Goal: Task Accomplishment & Management: Manage account settings

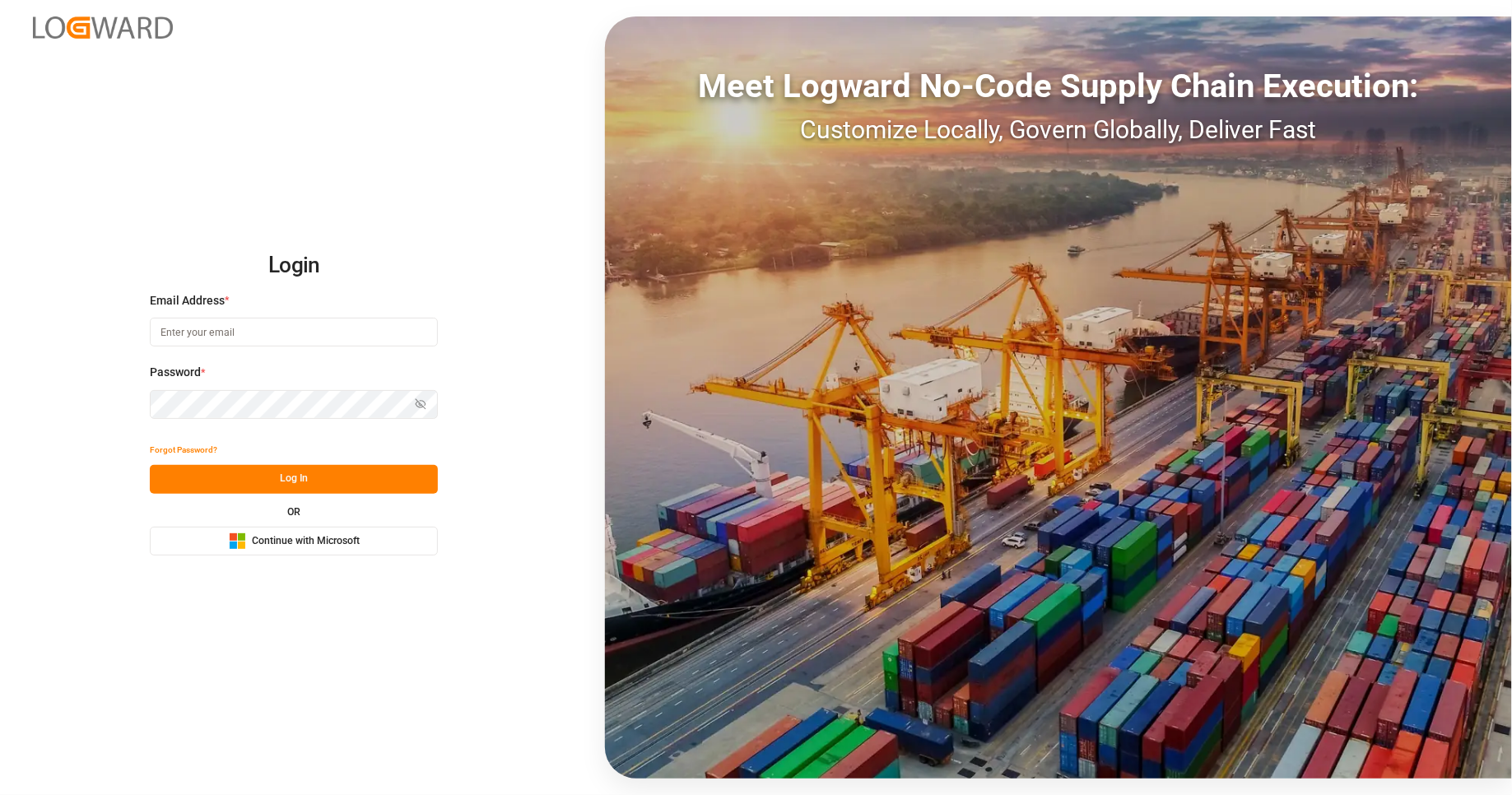
click at [284, 327] on input at bounding box center [293, 332] width 289 height 29
type input "deepak.mishra@logward.com"
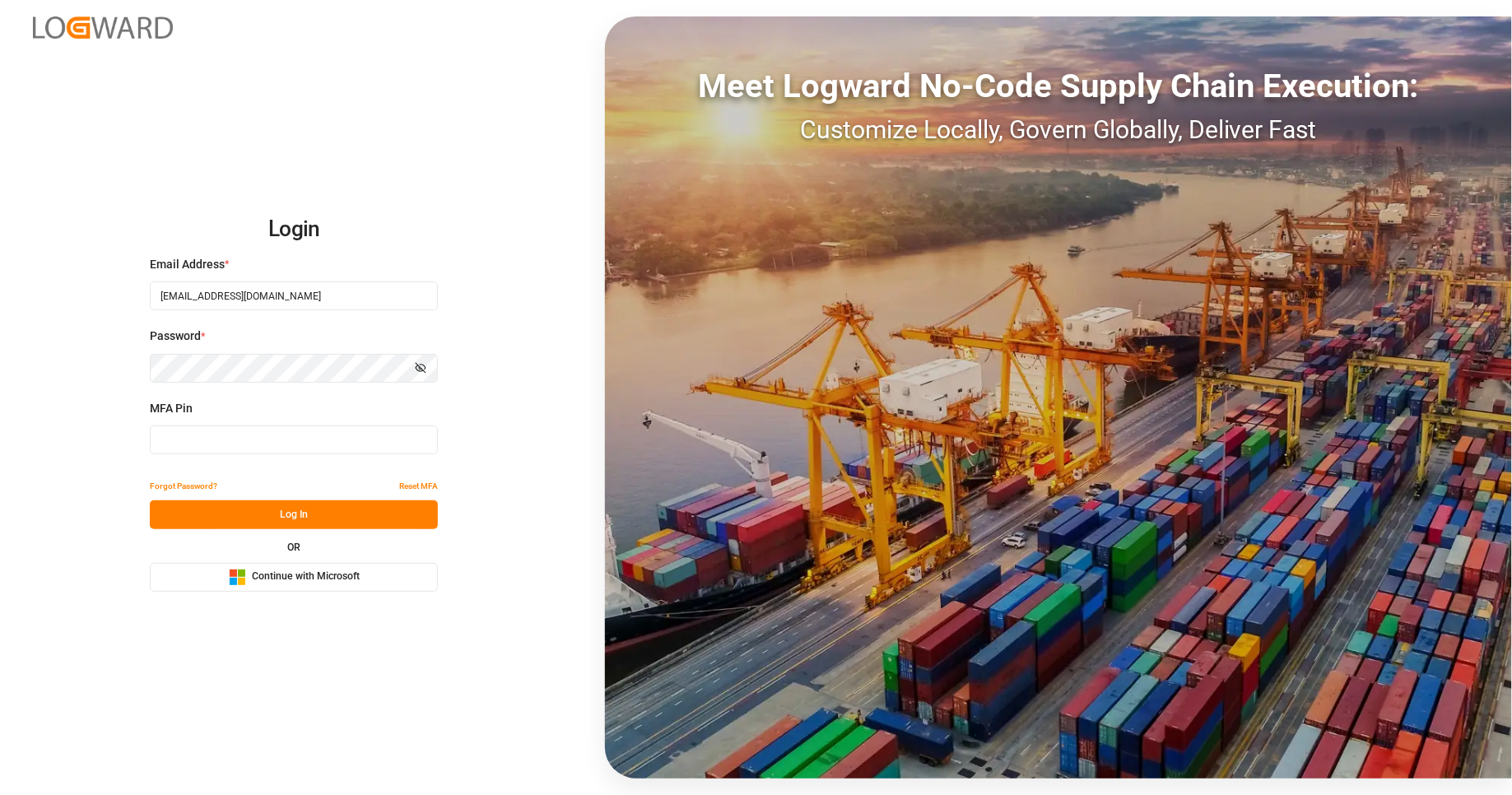
type input "205880"
click at [276, 434] on input "205880" at bounding box center [293, 440] width 289 height 29
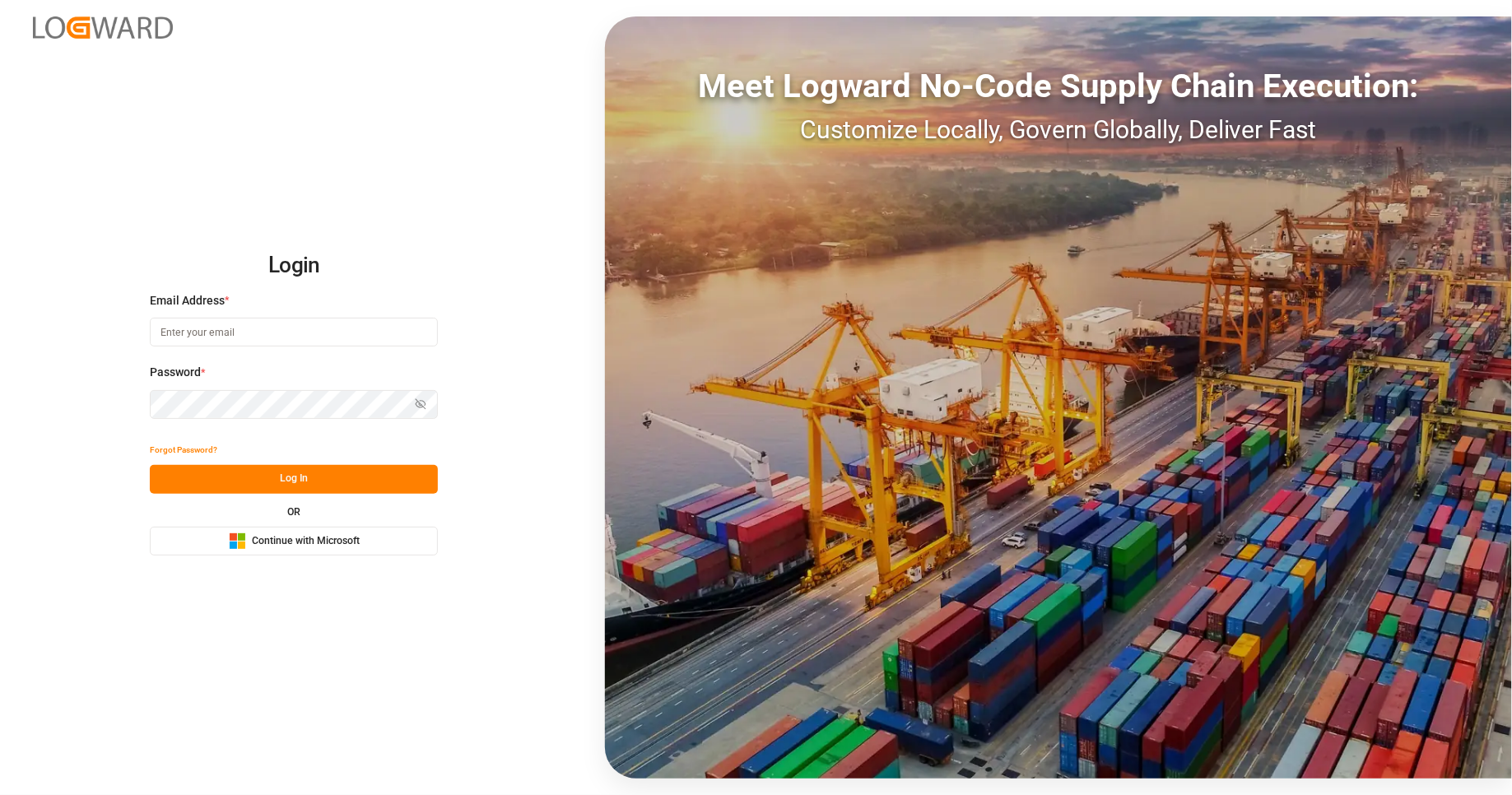
click at [320, 336] on input at bounding box center [293, 332] width 289 height 29
type input "deepak.mishra@logward.com"
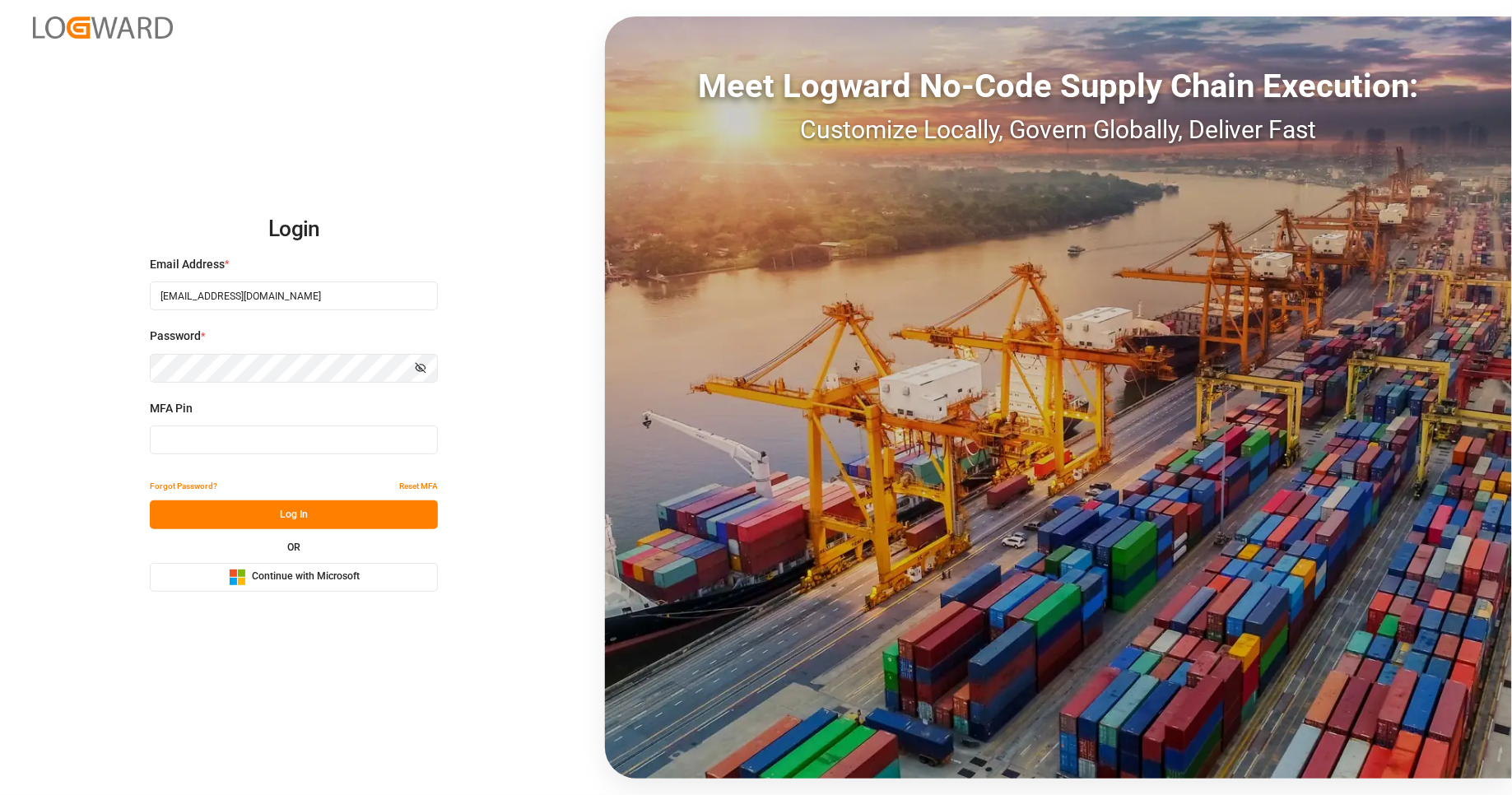
type input "228157"
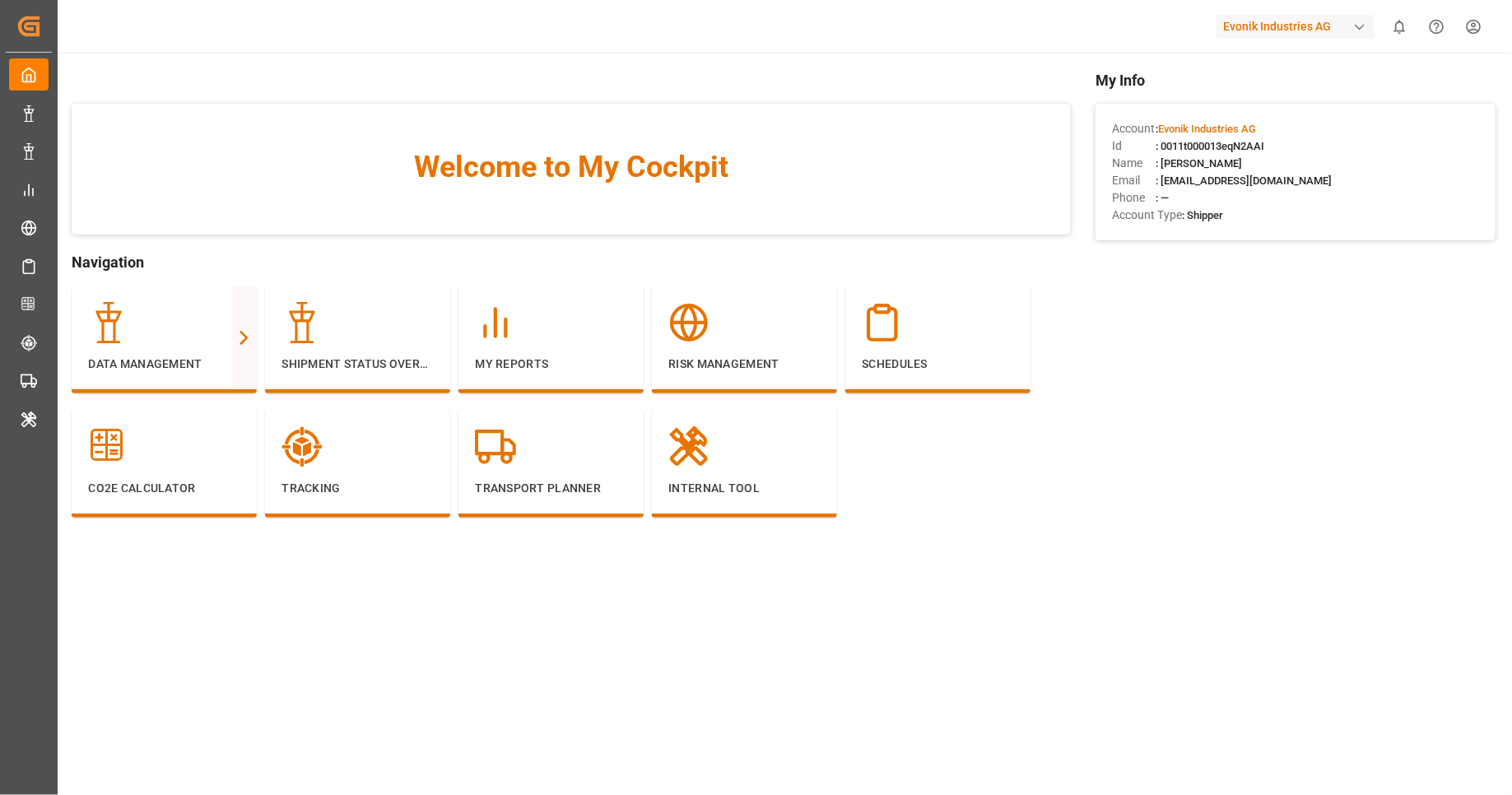
click at [1289, 37] on div "Evonik Industries AG" at bounding box center [1295, 26] width 158 height 24
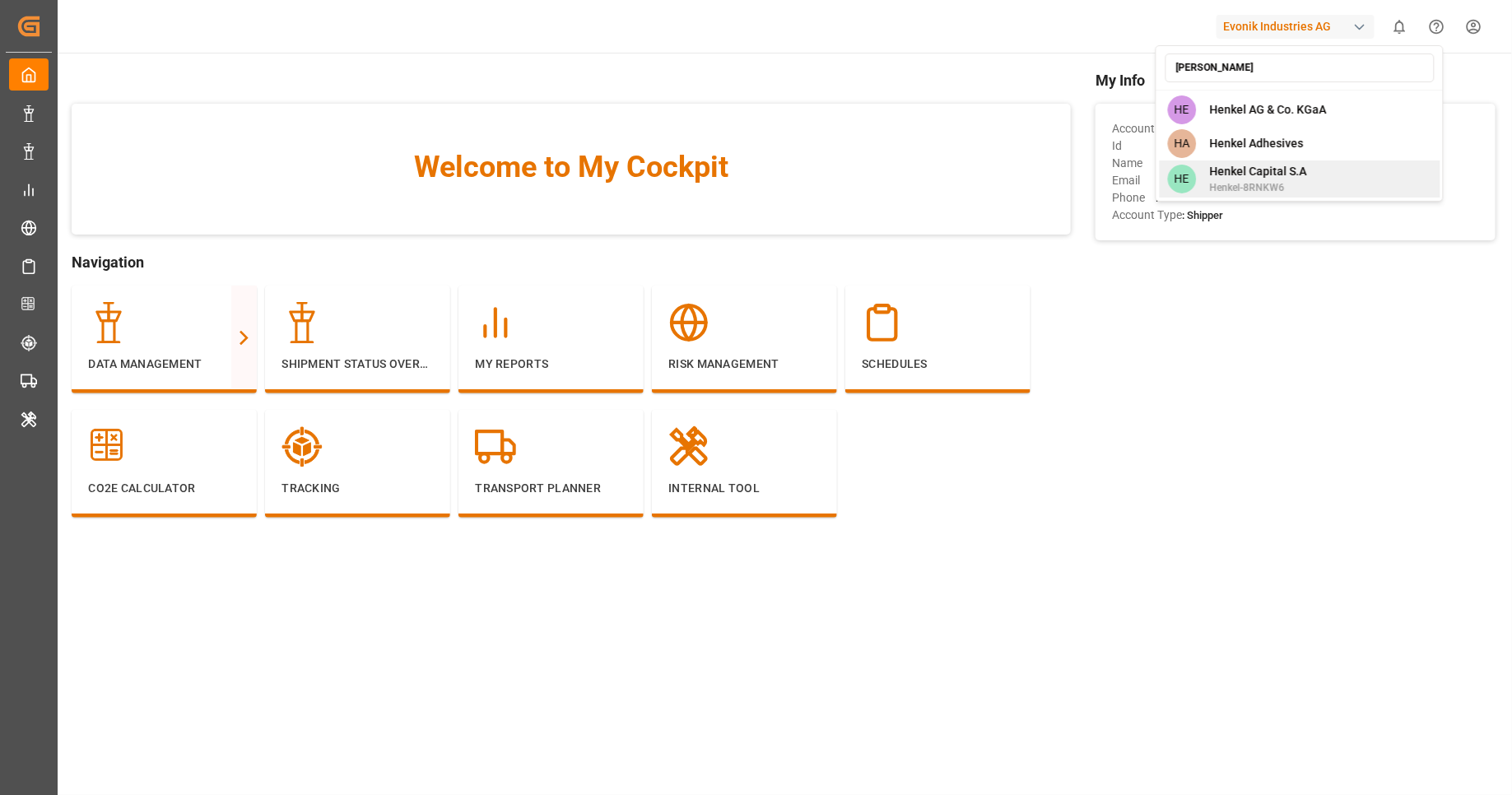
type input "henk"
click at [1272, 177] on span "Henkel Capital S.A" at bounding box center [1257, 172] width 97 height 17
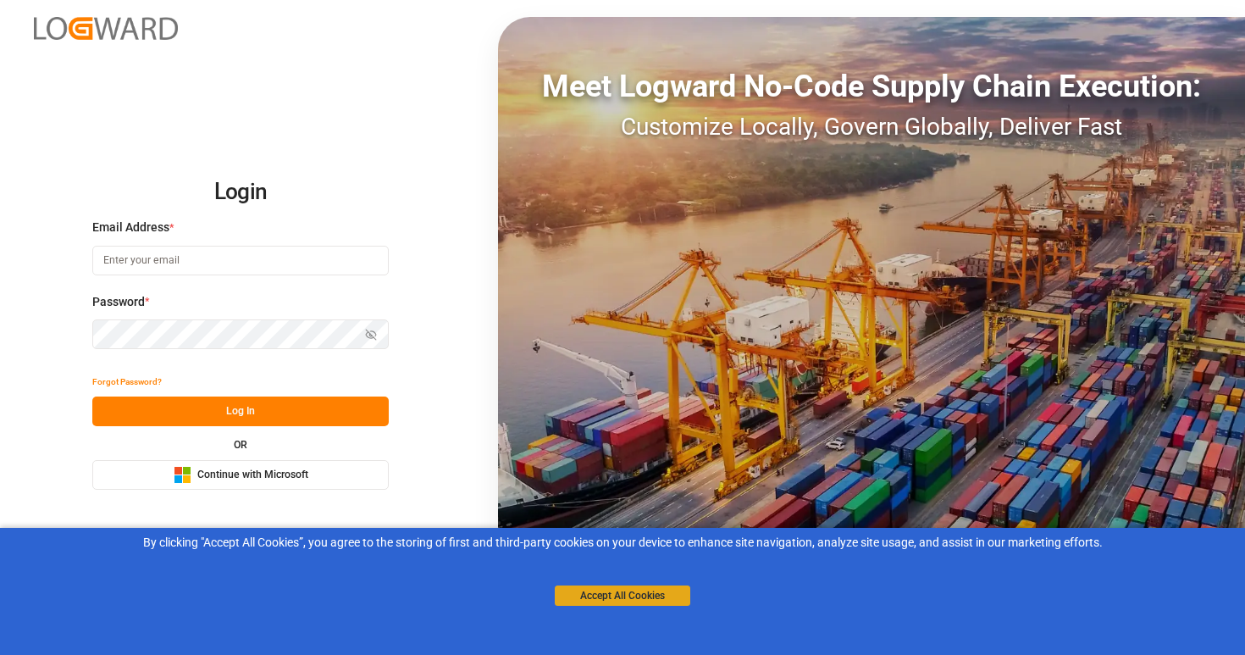
click at [596, 599] on button "Accept All Cookies" at bounding box center [623, 595] width 136 height 20
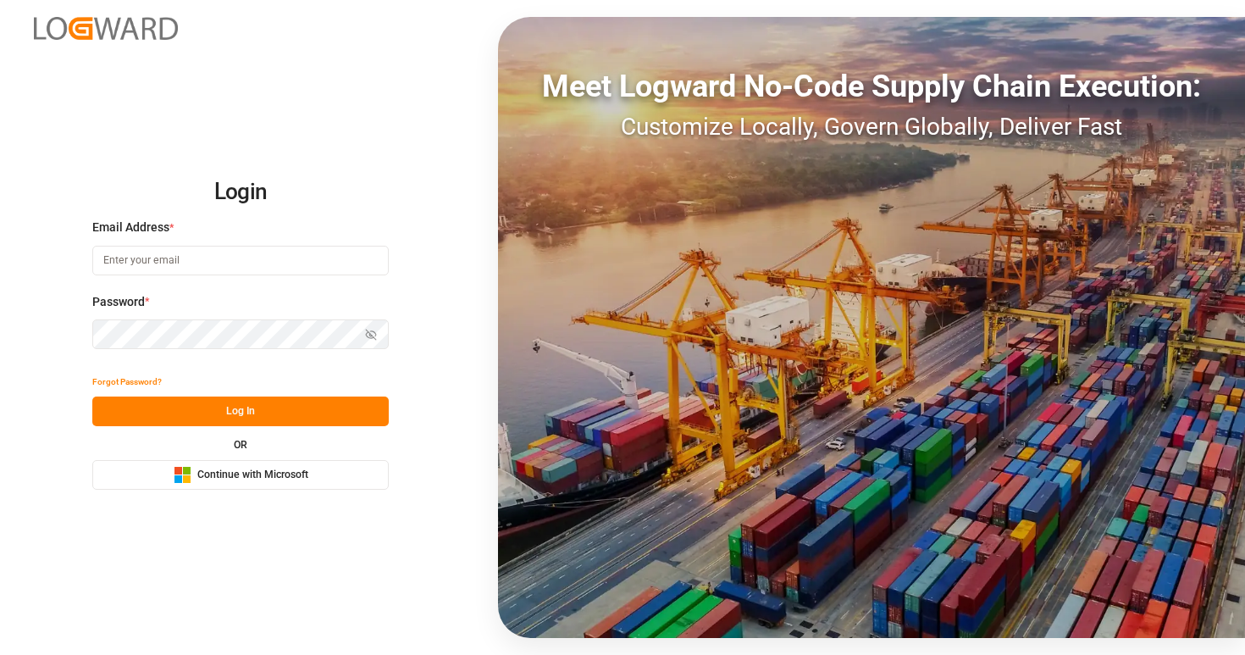
click at [267, 263] on input at bounding box center [240, 261] width 297 height 30
type input "deepak.mishra@logward.com"
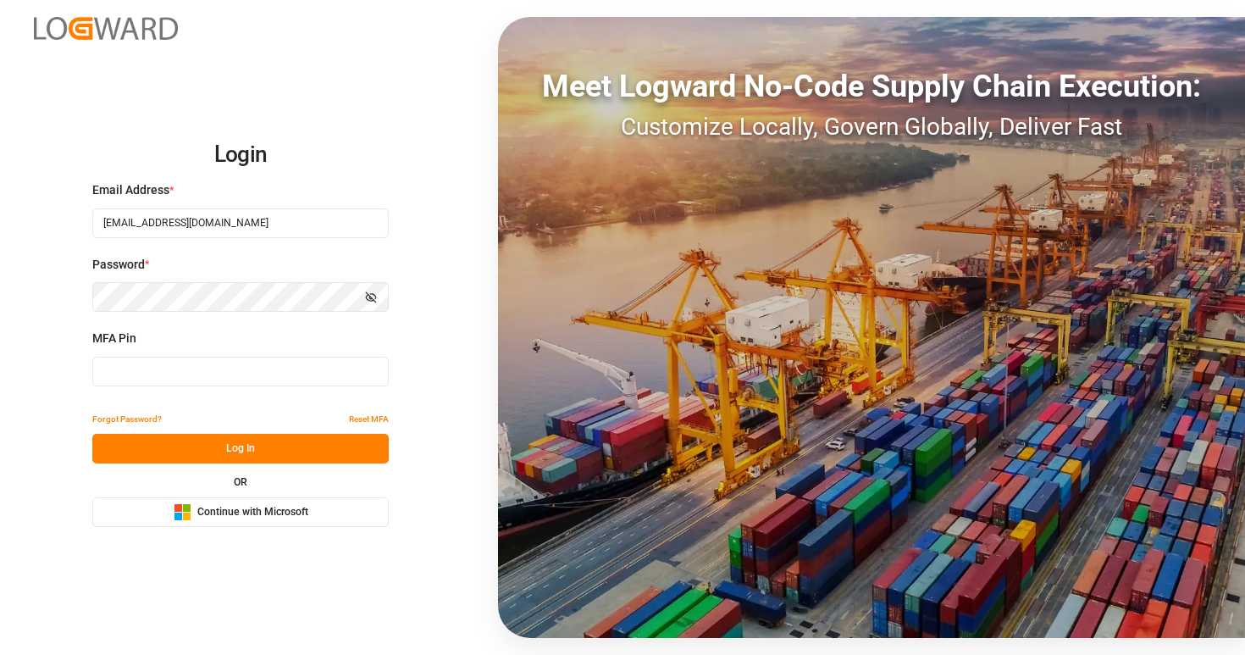
type input "836684"
click at [236, 370] on input "836684" at bounding box center [240, 372] width 297 height 30
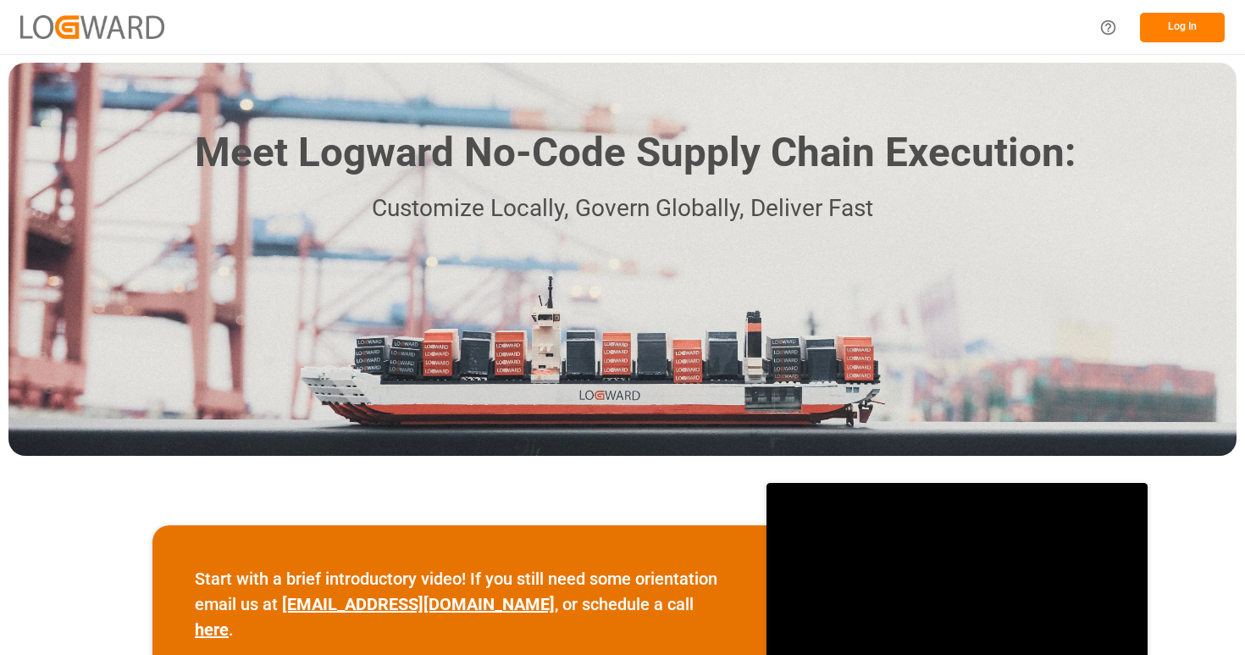
click at [1148, 38] on button "Log In" at bounding box center [1182, 28] width 85 height 30
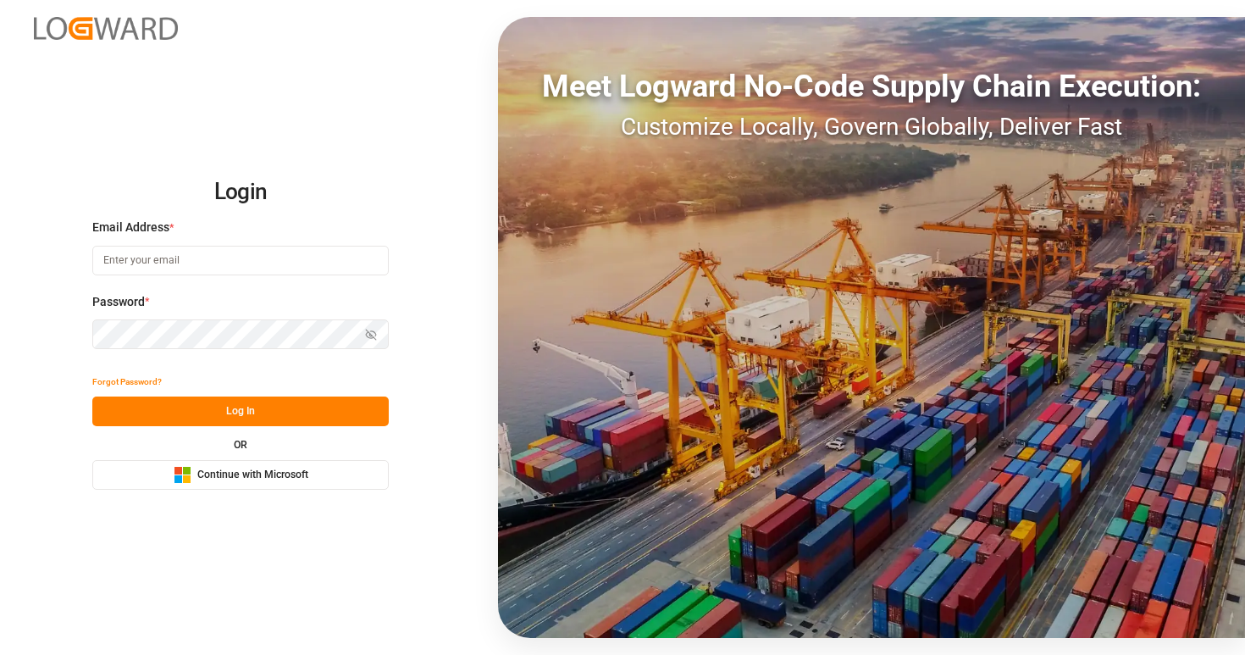
click at [244, 468] on span "Continue with Microsoft" at bounding box center [252, 475] width 111 height 15
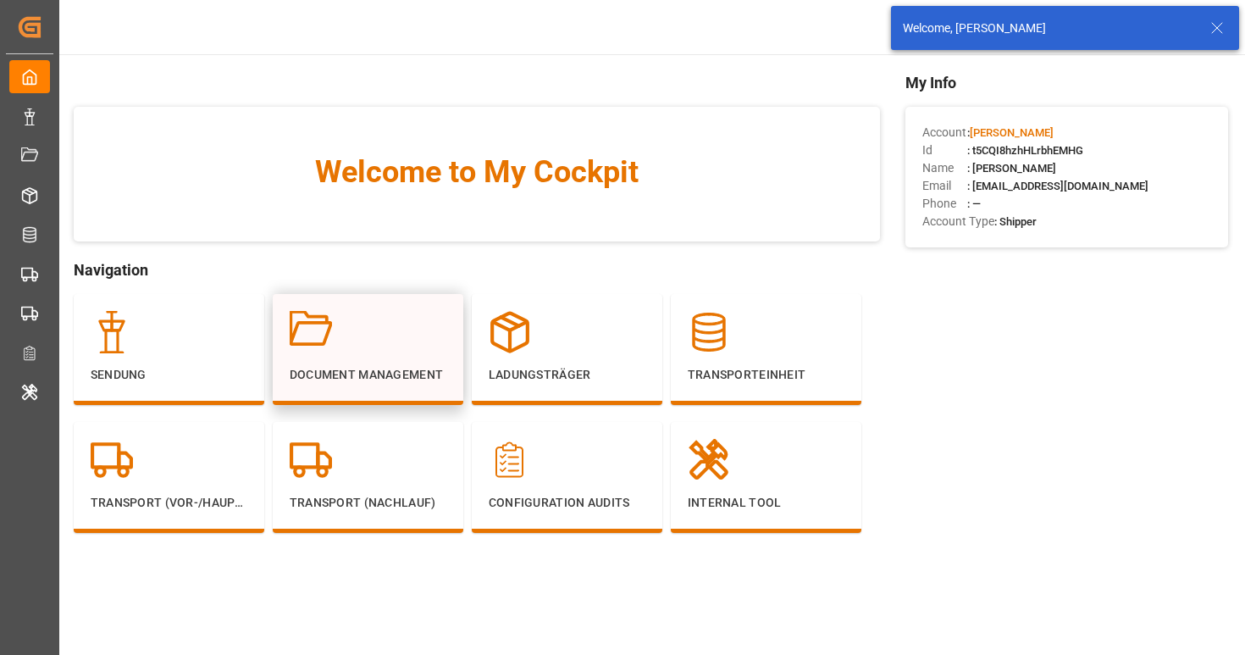
click at [364, 368] on p "Document Management" at bounding box center [368, 375] width 157 height 18
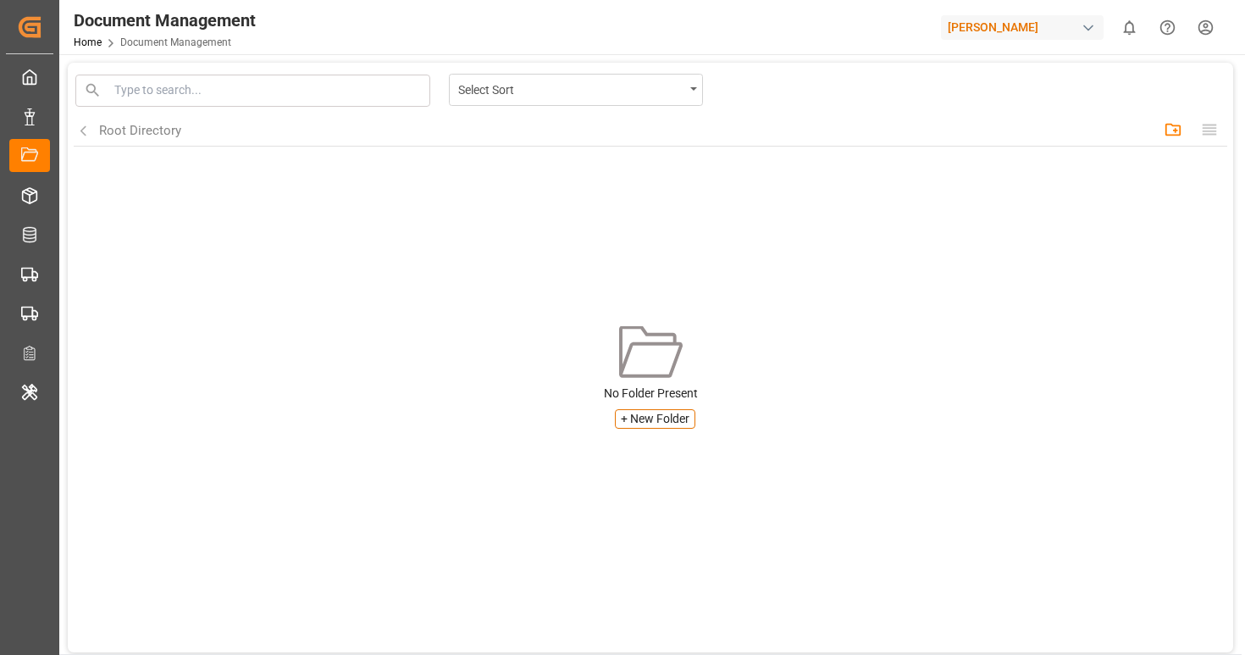
click at [323, 88] on input at bounding box center [270, 90] width 312 height 18
click at [503, 96] on div "Select Sort" at bounding box center [571, 88] width 226 height 21
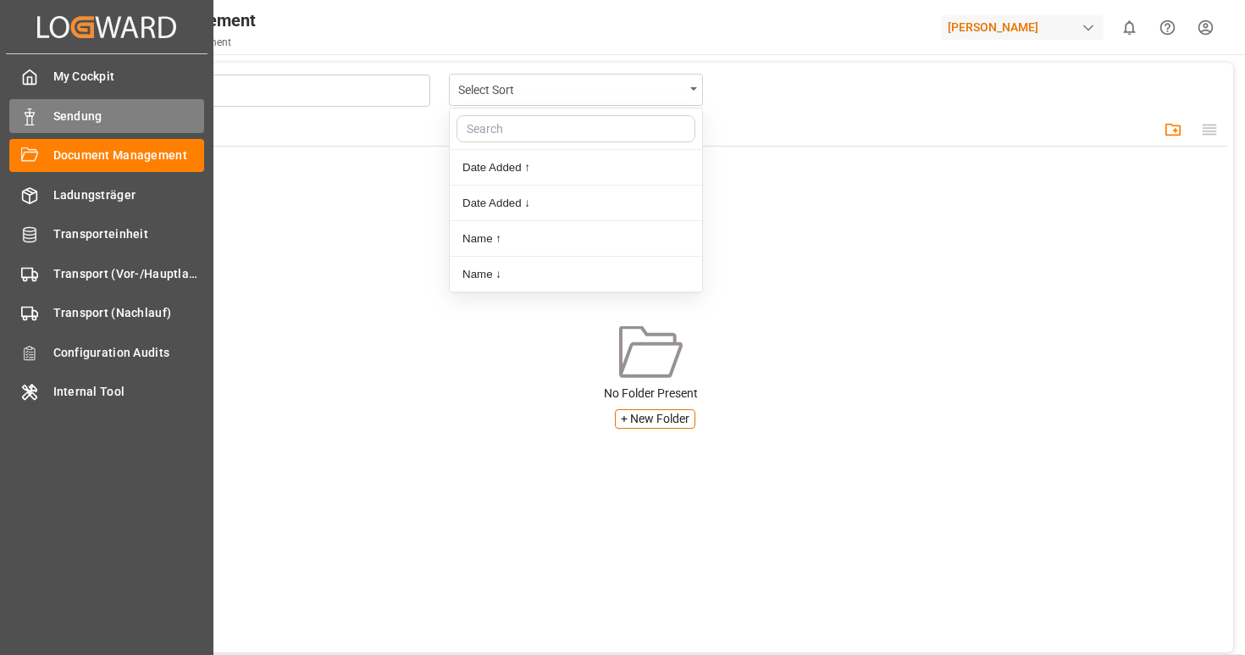
click at [130, 119] on span "Sendung" at bounding box center [129, 117] width 152 height 18
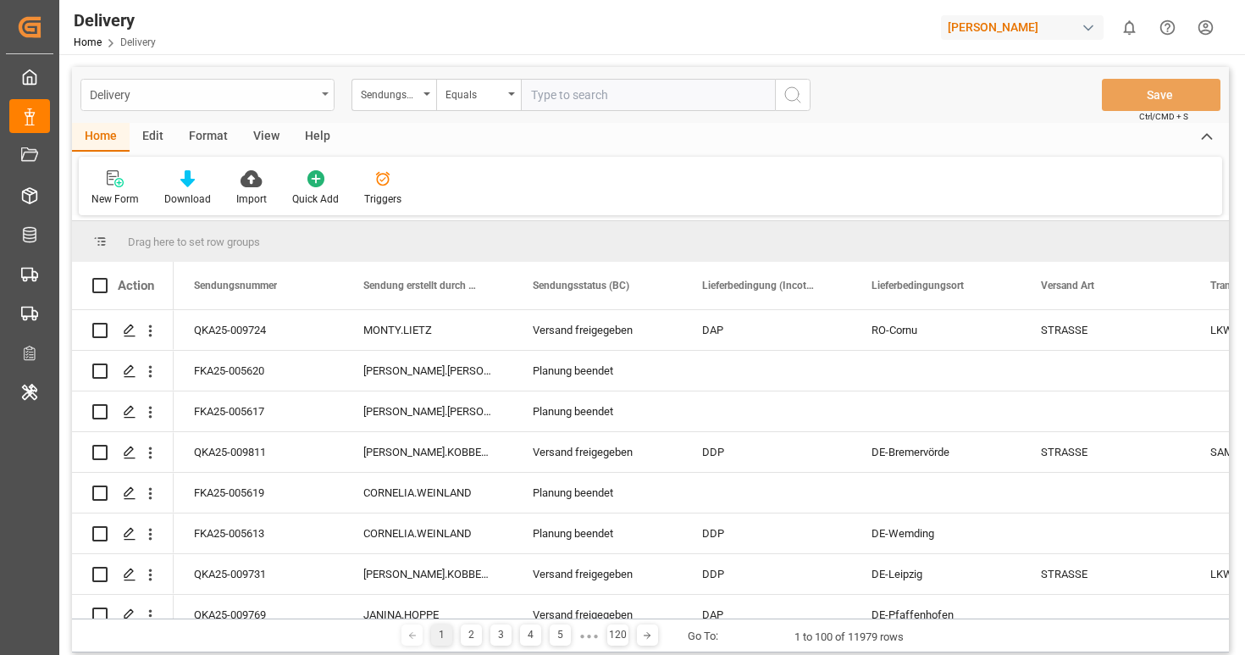
click at [286, 97] on div "Delivery" at bounding box center [203, 93] width 226 height 21
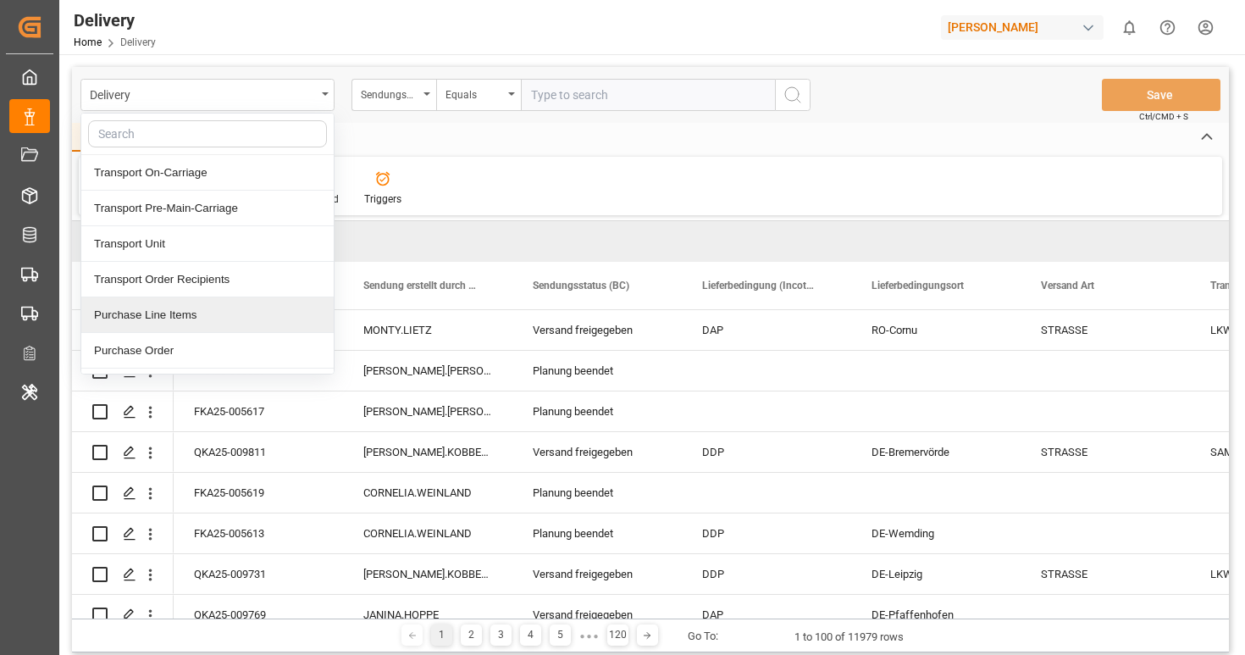
scroll to position [66, 0]
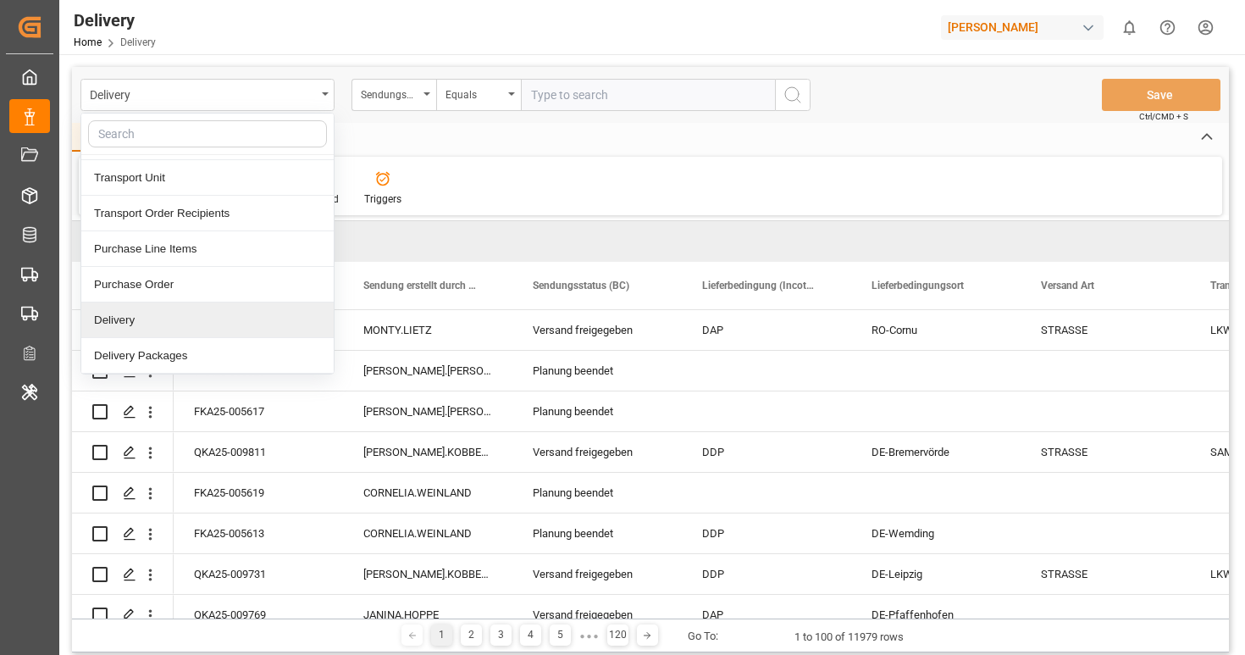
click at [657, 213] on div "New Form Download Import Quick Add Triggers" at bounding box center [651, 186] width 1144 height 58
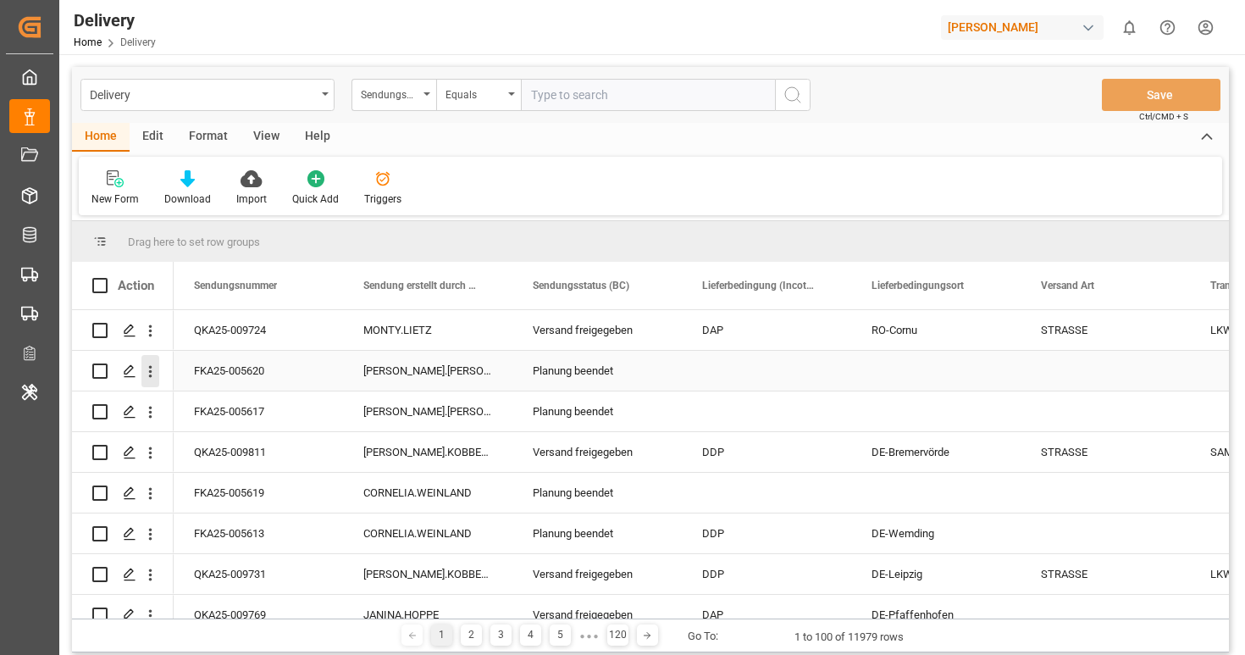
click at [152, 374] on icon "open menu" at bounding box center [150, 372] width 18 height 18
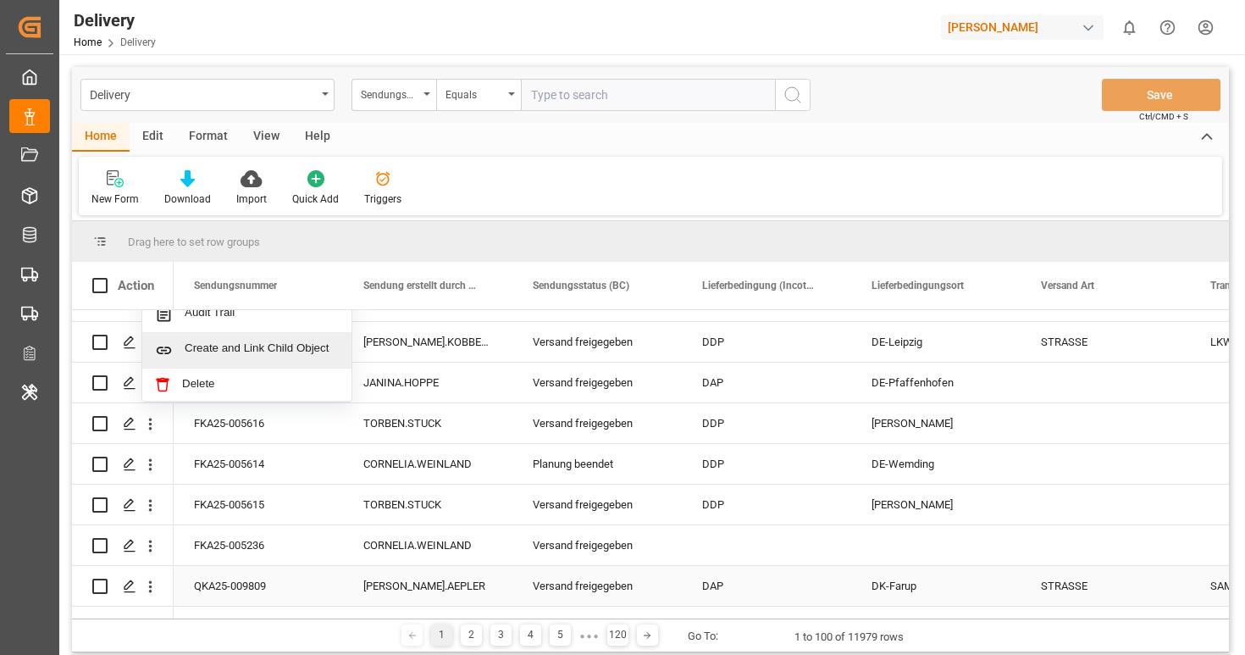
scroll to position [0, 0]
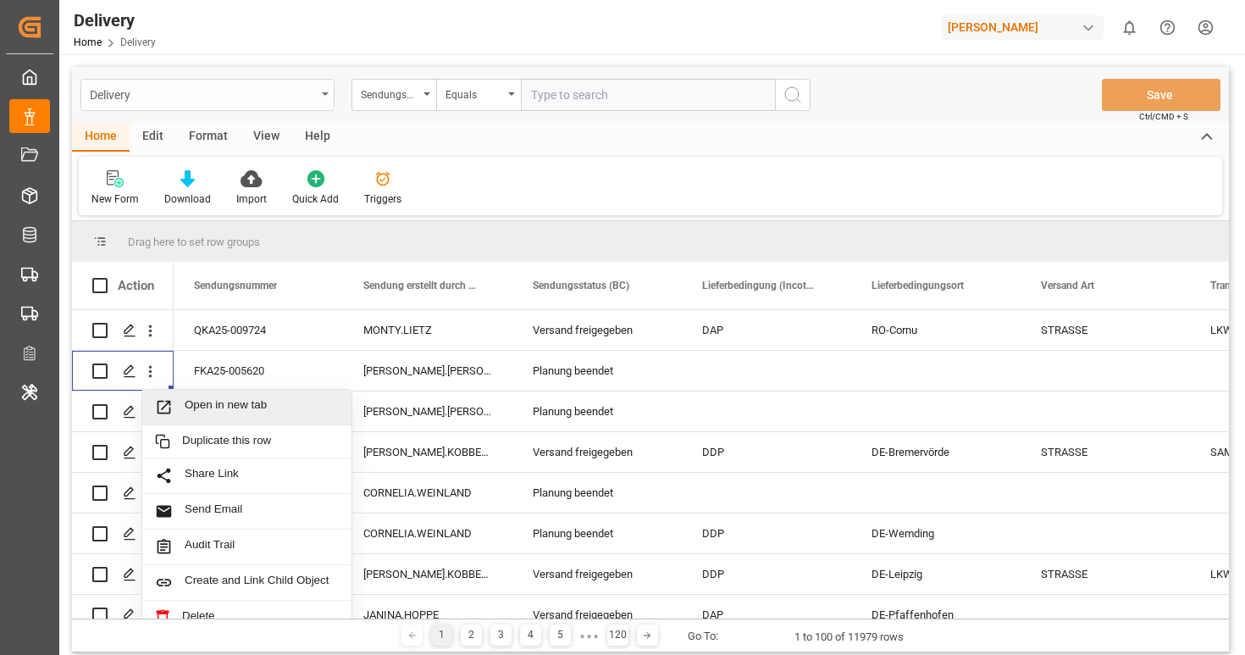
click at [208, 97] on div "Delivery" at bounding box center [203, 93] width 226 height 21
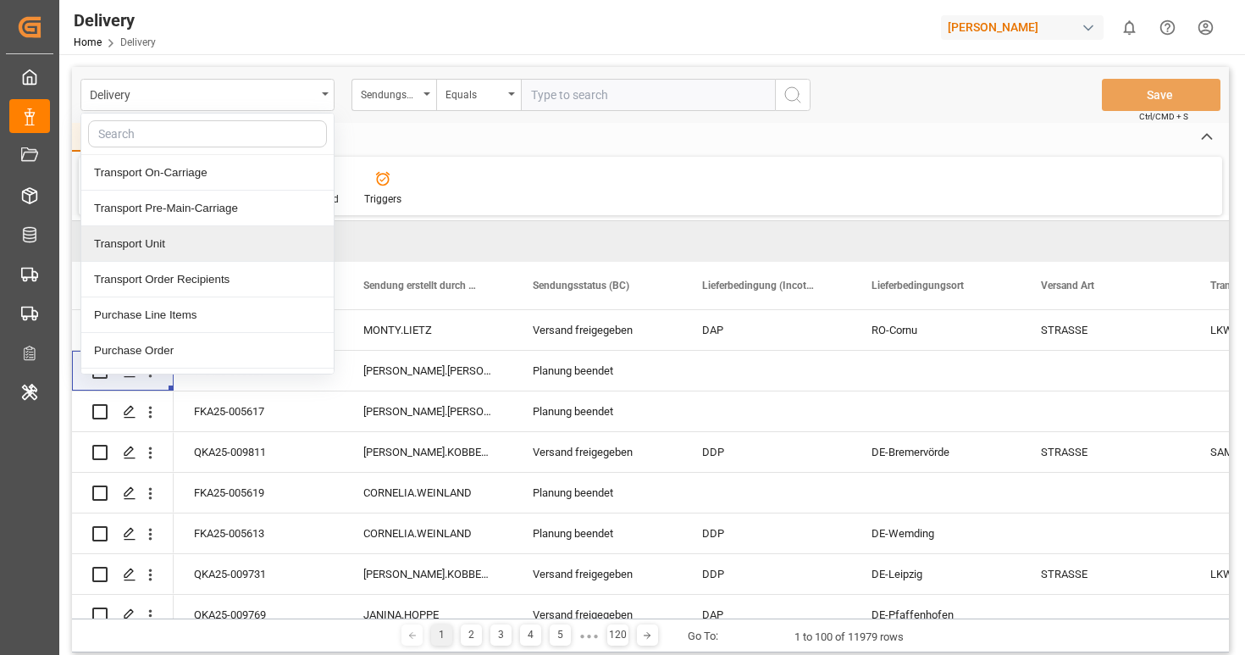
click at [208, 254] on div "Transport Unit" at bounding box center [207, 244] width 252 height 36
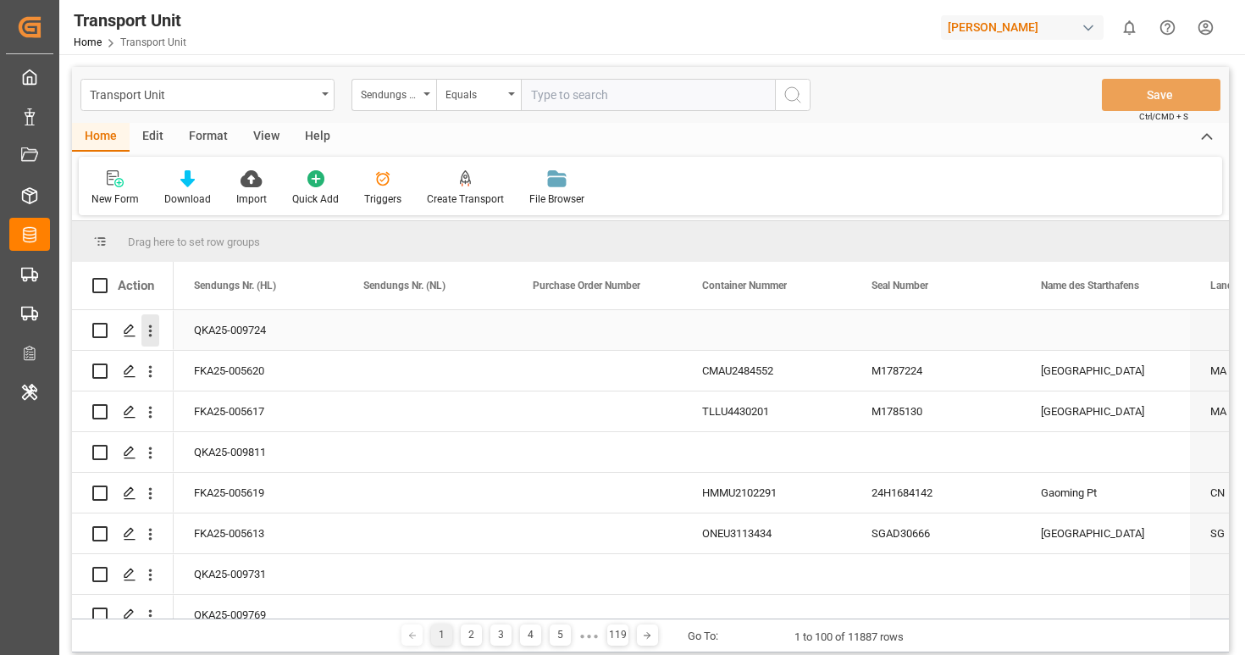
click at [154, 334] on icon "open menu" at bounding box center [150, 331] width 18 height 18
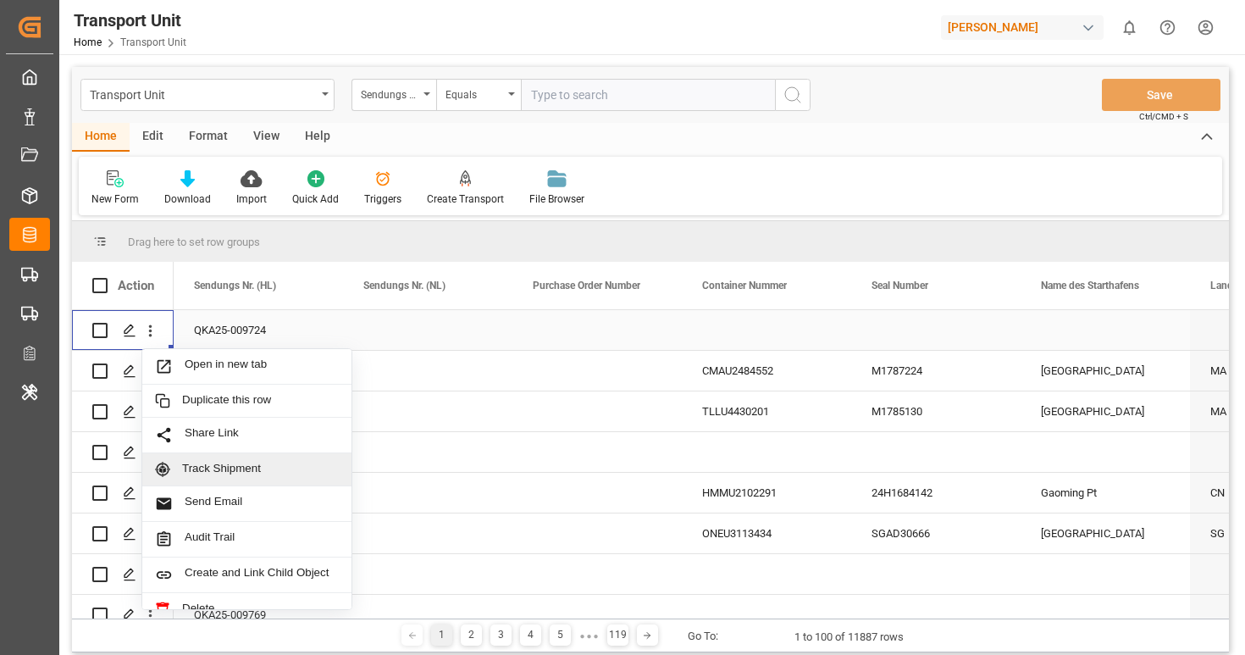
click at [213, 478] on div "Track Shipment" at bounding box center [246, 469] width 209 height 33
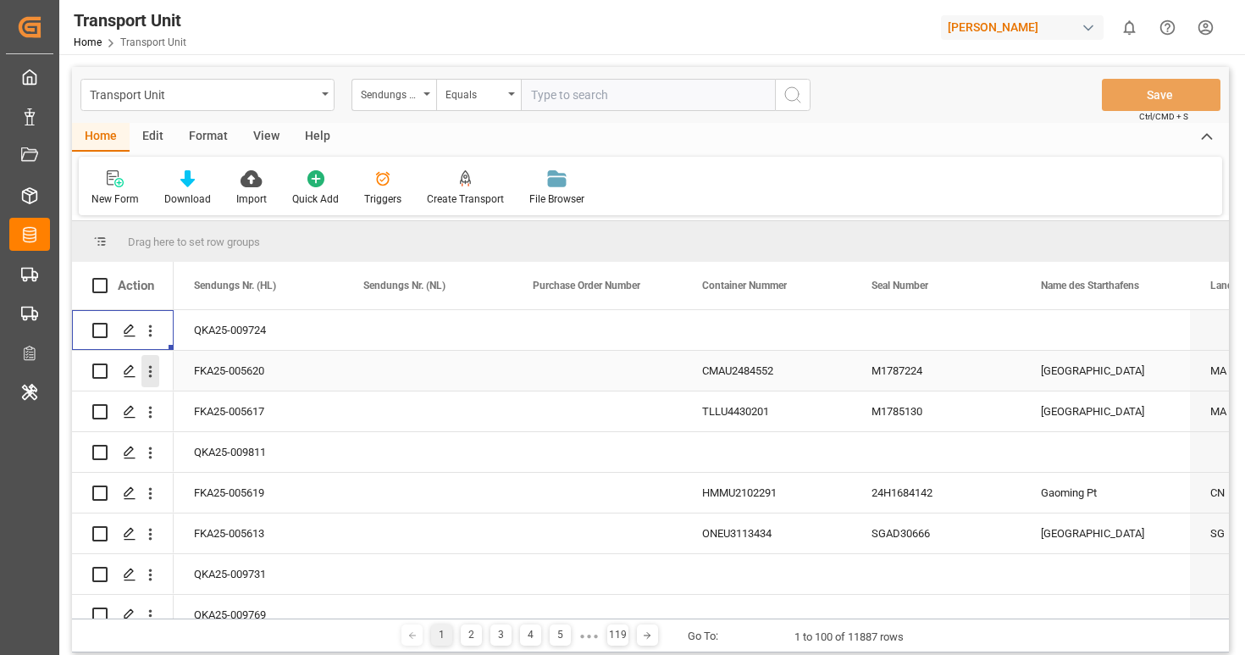
click at [156, 377] on icon "open menu" at bounding box center [150, 372] width 18 height 18
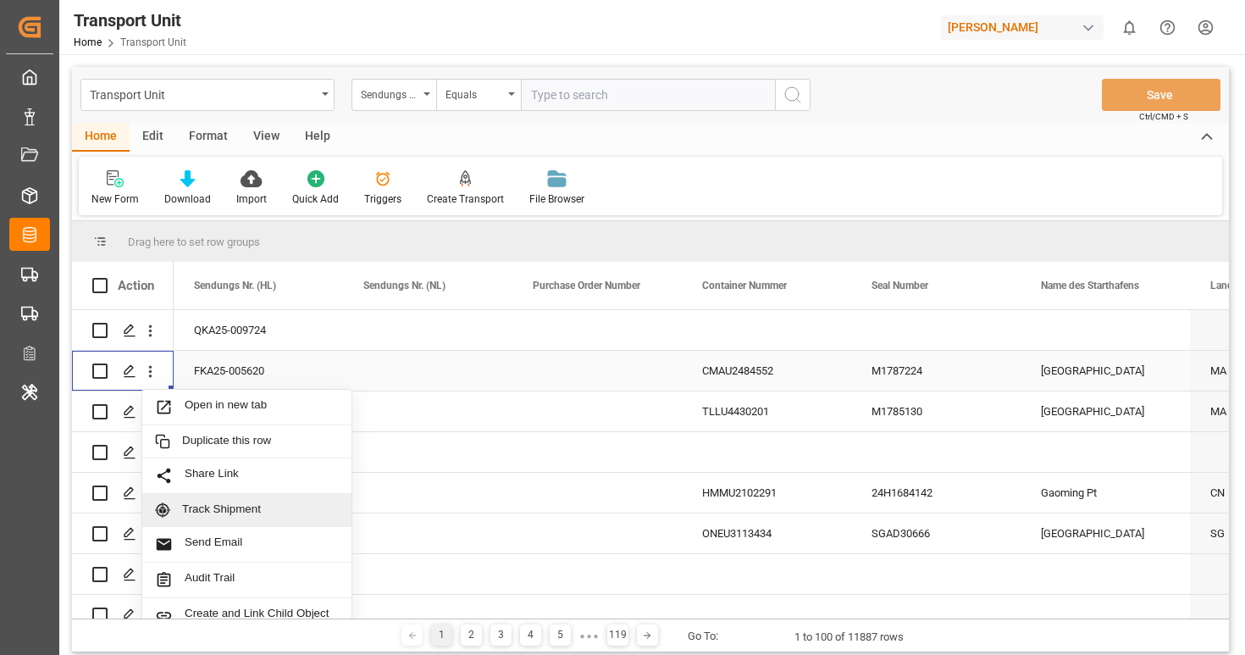
click at [209, 514] on span "Track Shipment" at bounding box center [260, 509] width 157 height 15
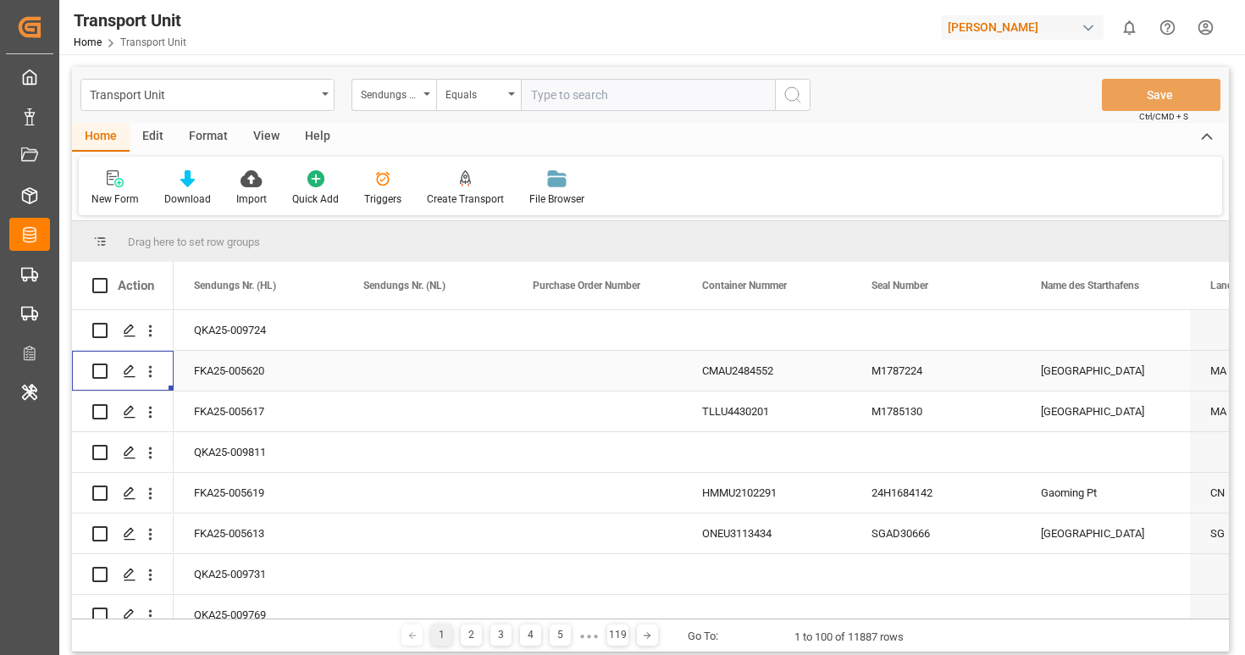
click at [1046, 31] on div "Henry Lamotte" at bounding box center [1022, 27] width 163 height 25
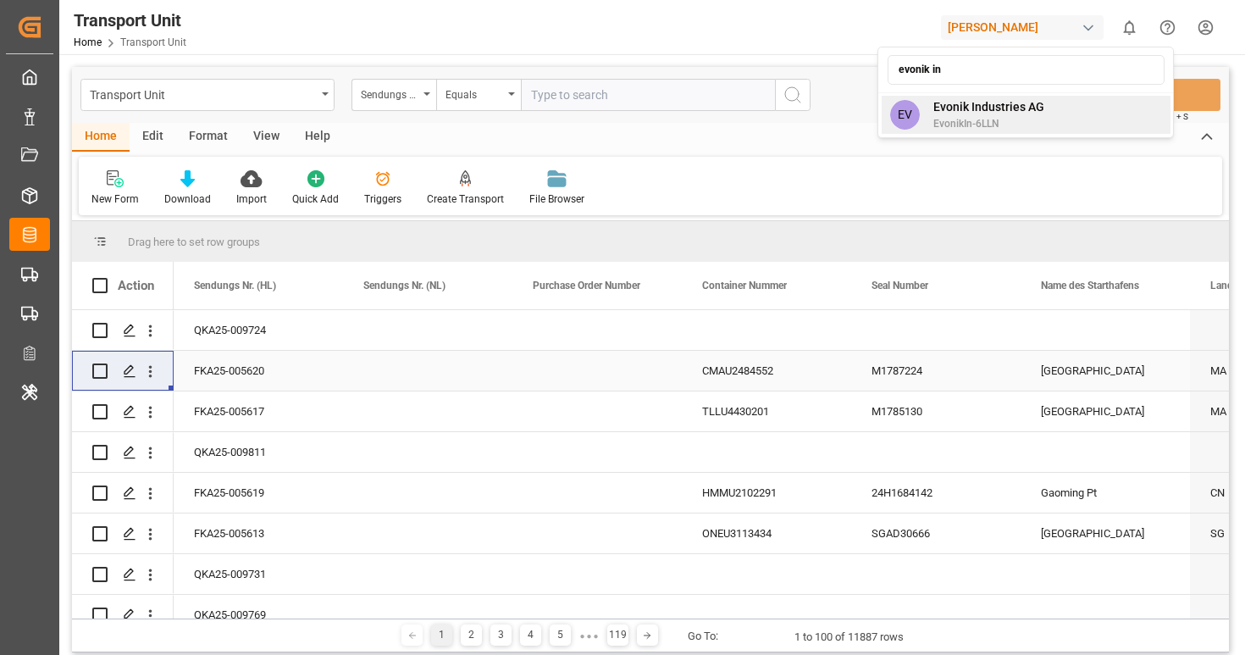
type input "evonik in"
click at [1040, 125] on span "EvonikIn-6LLN" at bounding box center [989, 123] width 111 height 15
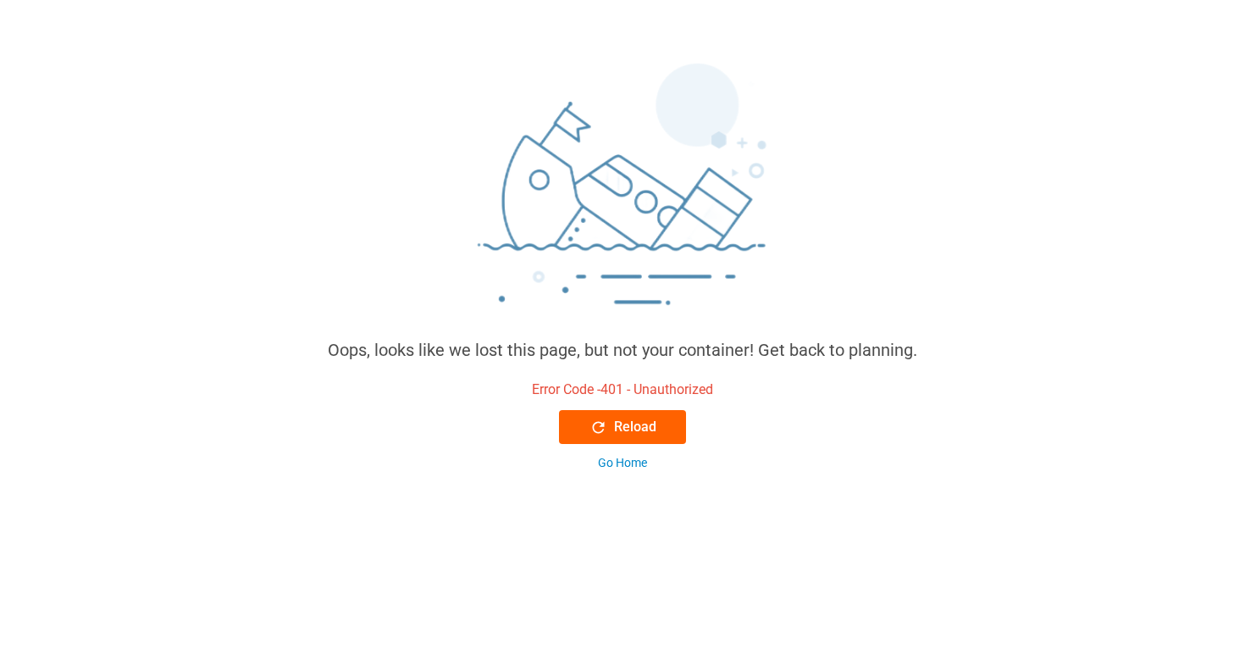
click at [582, 436] on button "Reload" at bounding box center [622, 427] width 127 height 34
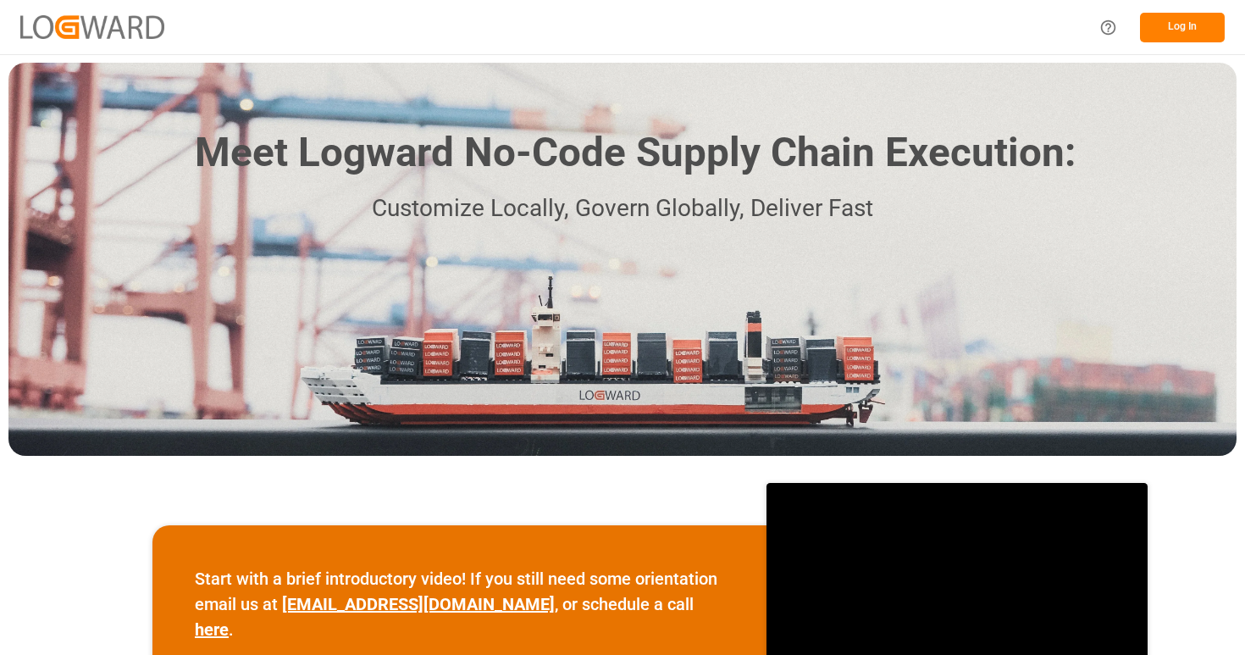
click at [1195, 28] on button "Log In" at bounding box center [1182, 28] width 85 height 30
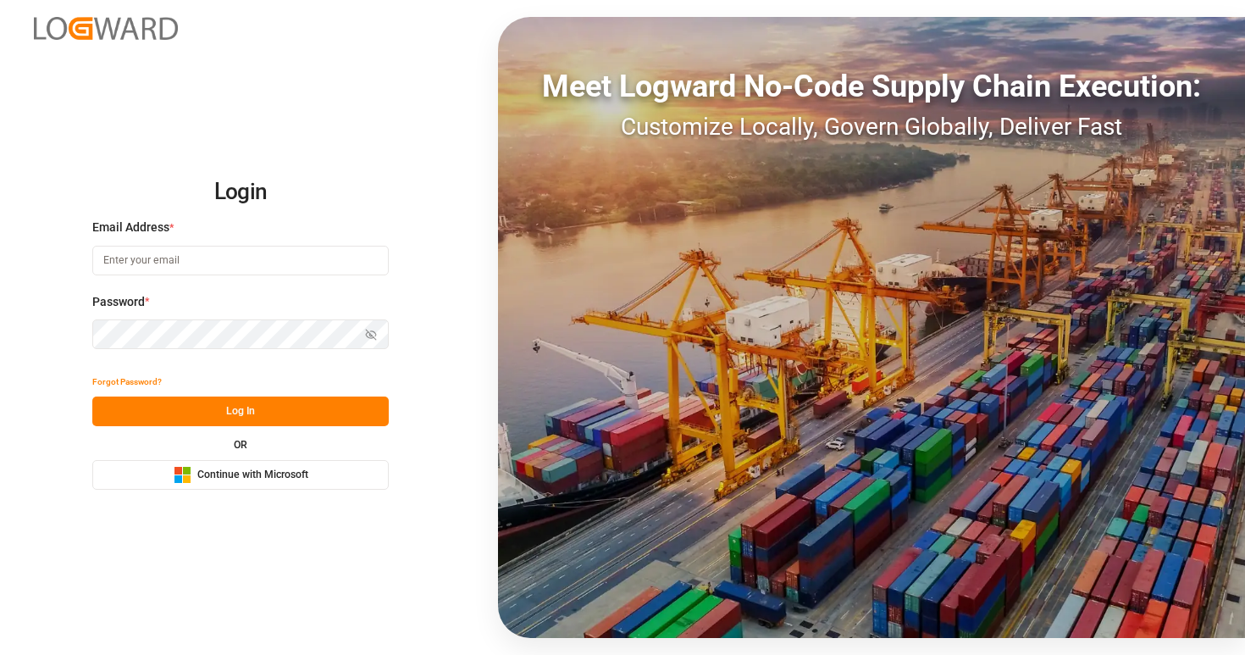
click at [349, 475] on button "Microsoft Logo Continue with Microsoft" at bounding box center [240, 475] width 297 height 30
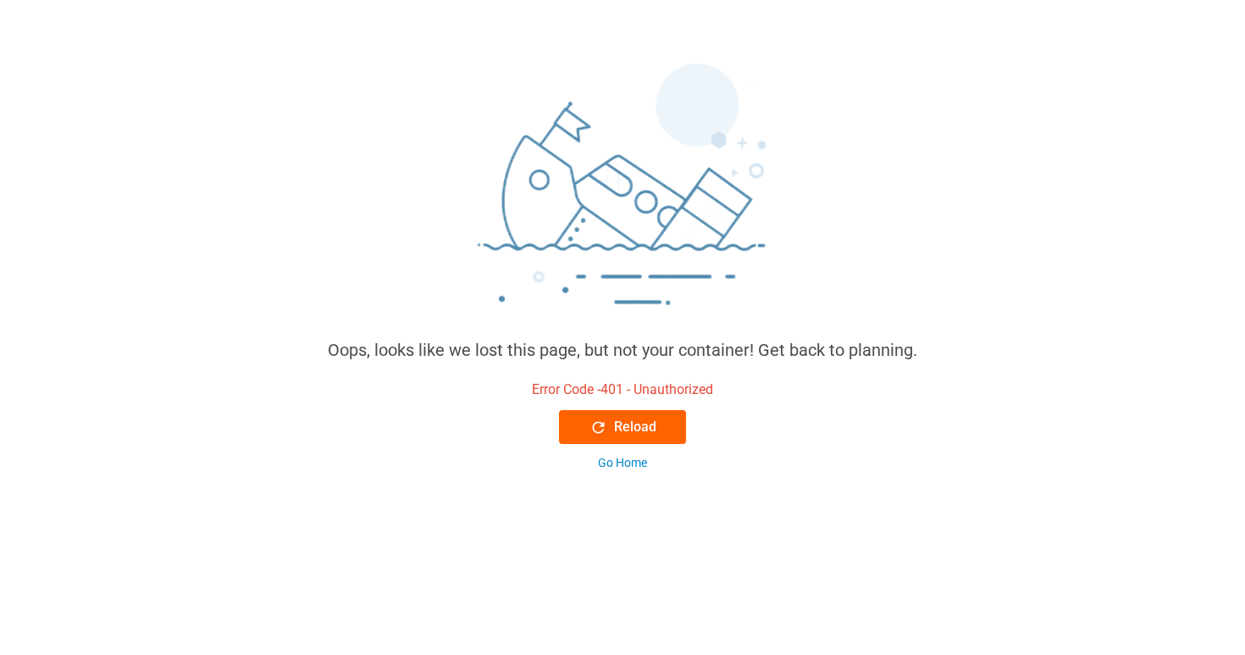
click at [625, 416] on button "Reload" at bounding box center [622, 427] width 127 height 34
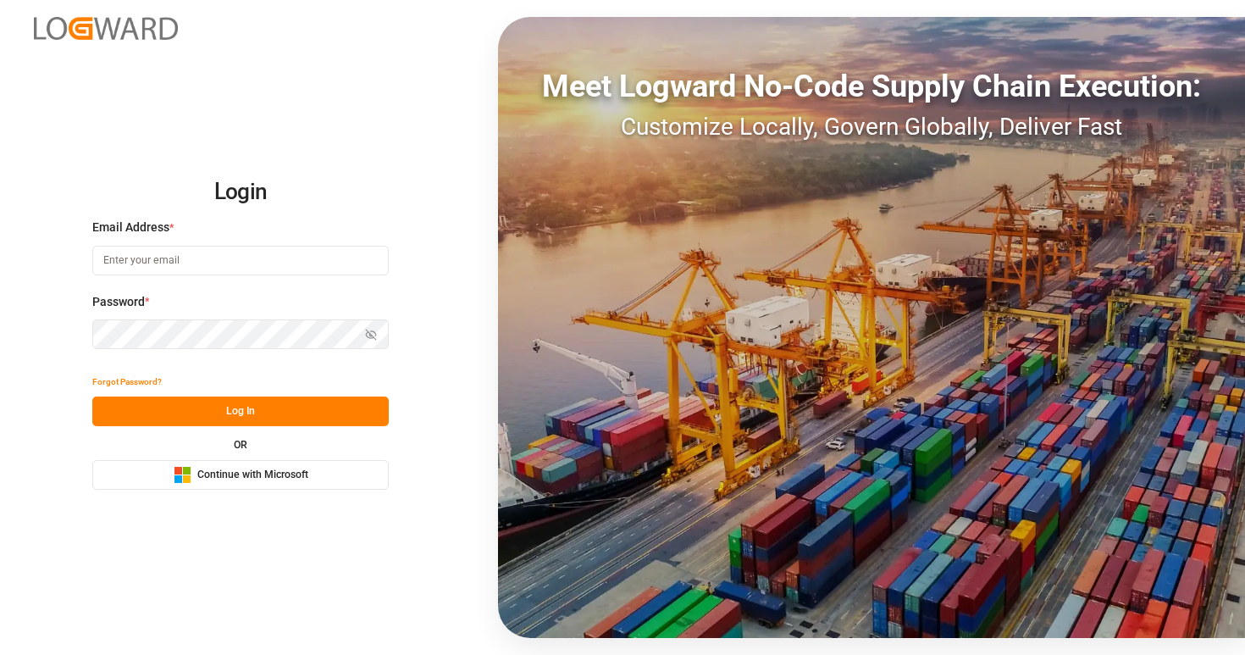
click at [235, 468] on span "Continue with Microsoft" at bounding box center [252, 475] width 111 height 15
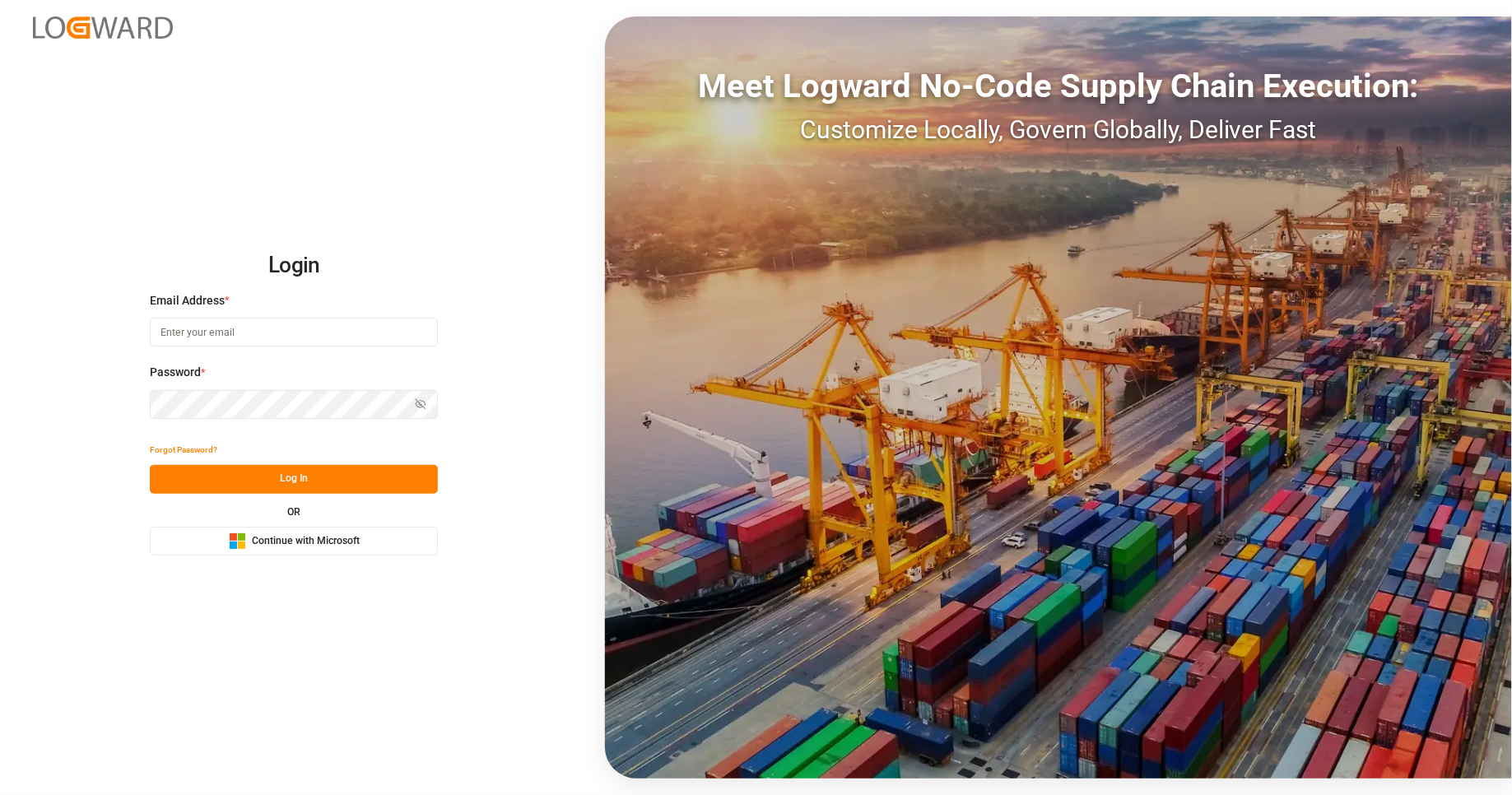
click at [276, 340] on input at bounding box center [293, 332] width 289 height 29
click at [0, 795] on com-1password-button at bounding box center [0, 795] width 0 height 0
type input "deepak.mishra@logward.com"
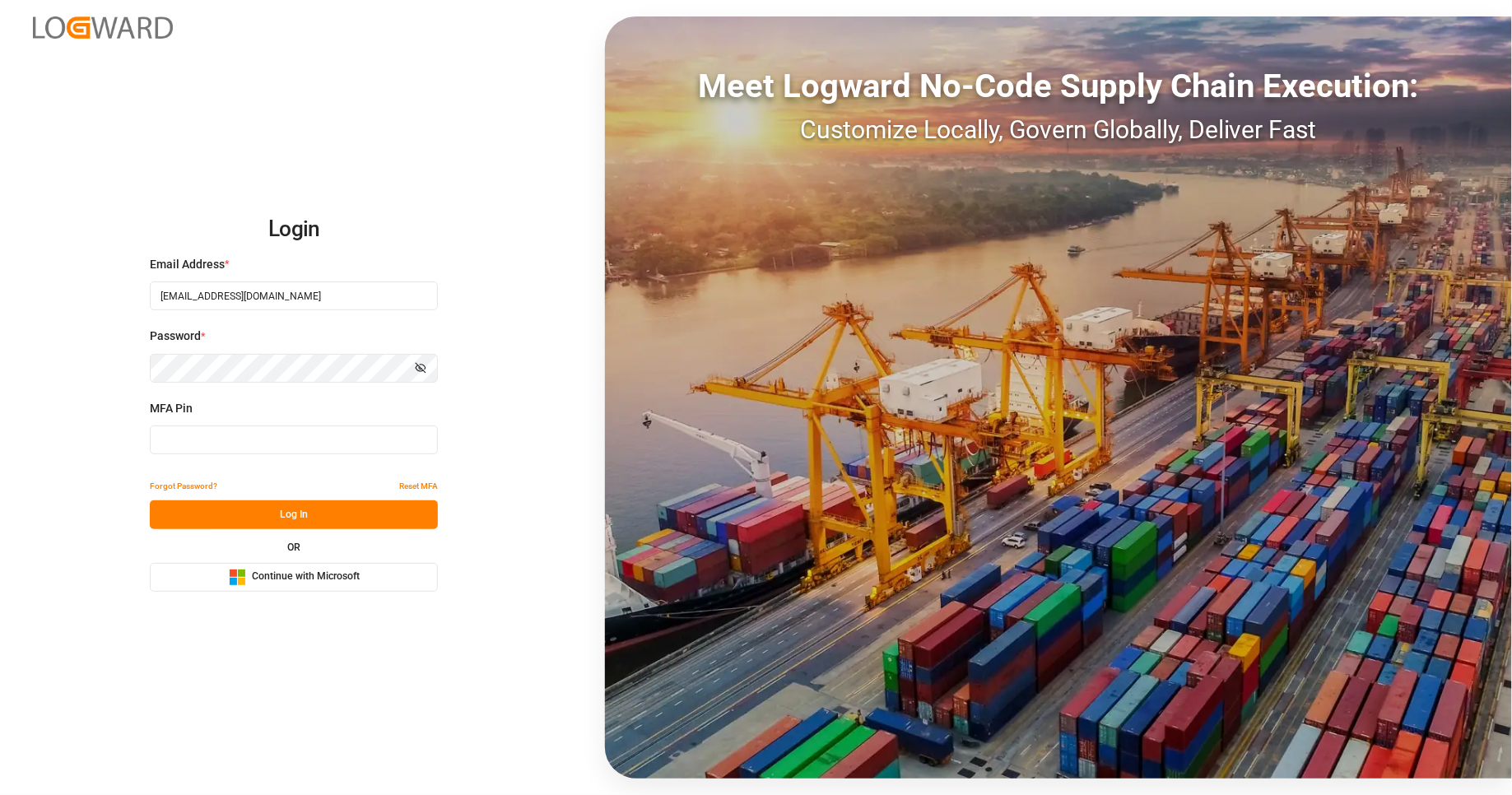
click at [292, 440] on input at bounding box center [293, 440] width 289 height 29
type input "677230"
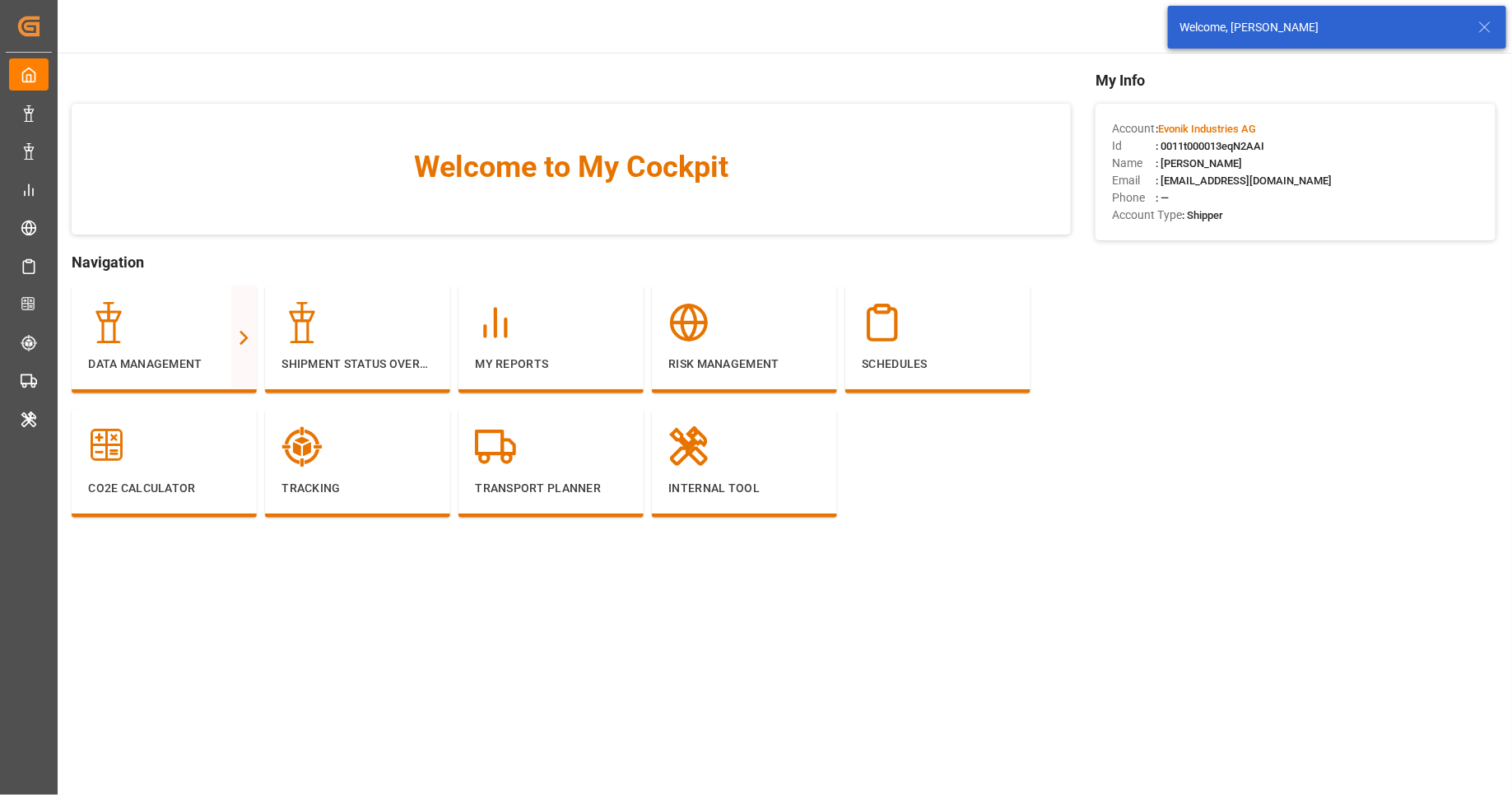
scroll to position [194, 0]
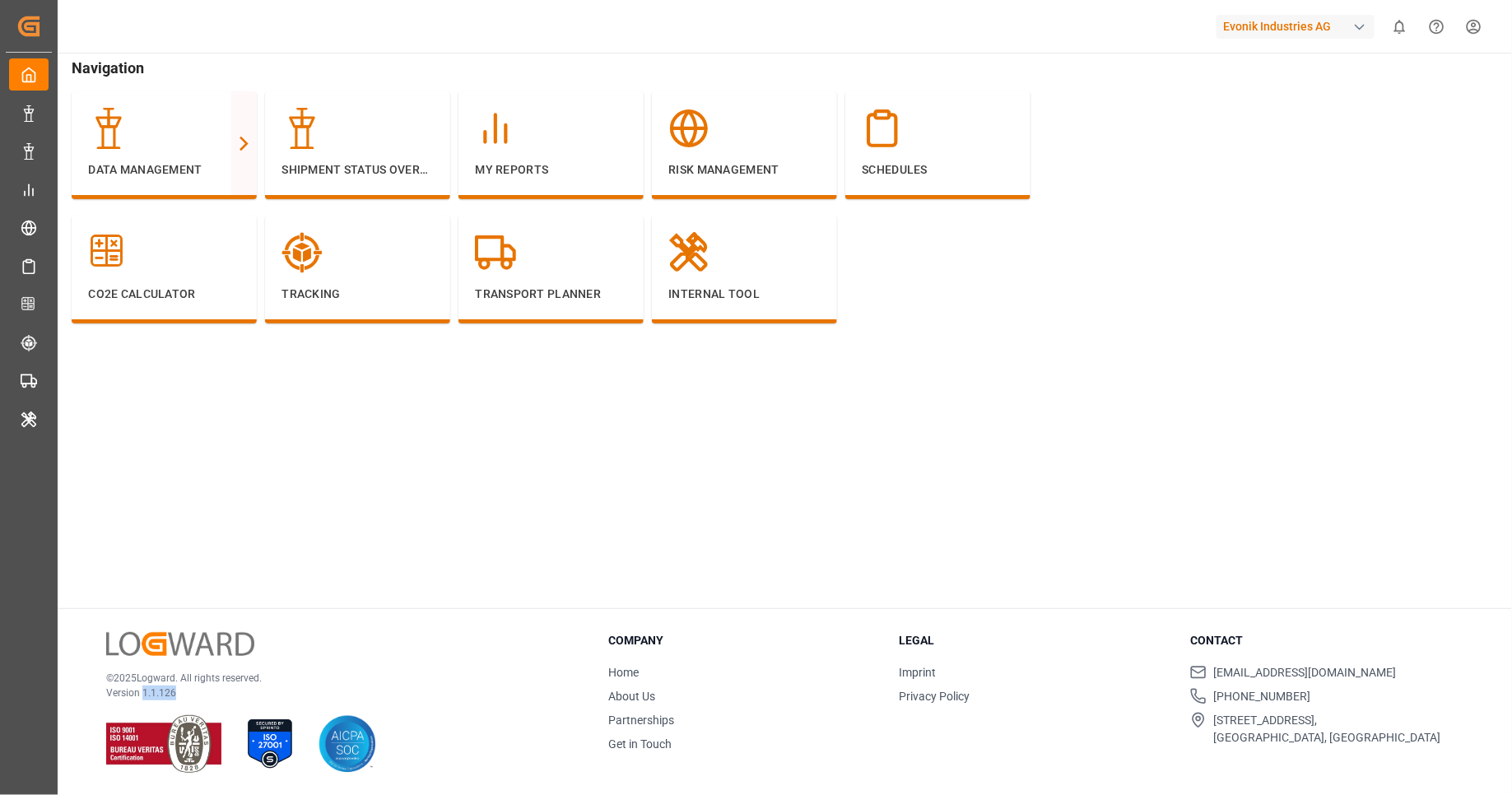
drag, startPoint x: 181, startPoint y: 691, endPoint x: 144, endPoint y: 692, distance: 37.0
click at [144, 692] on p "Version 1.1.126" at bounding box center [336, 693] width 461 height 15
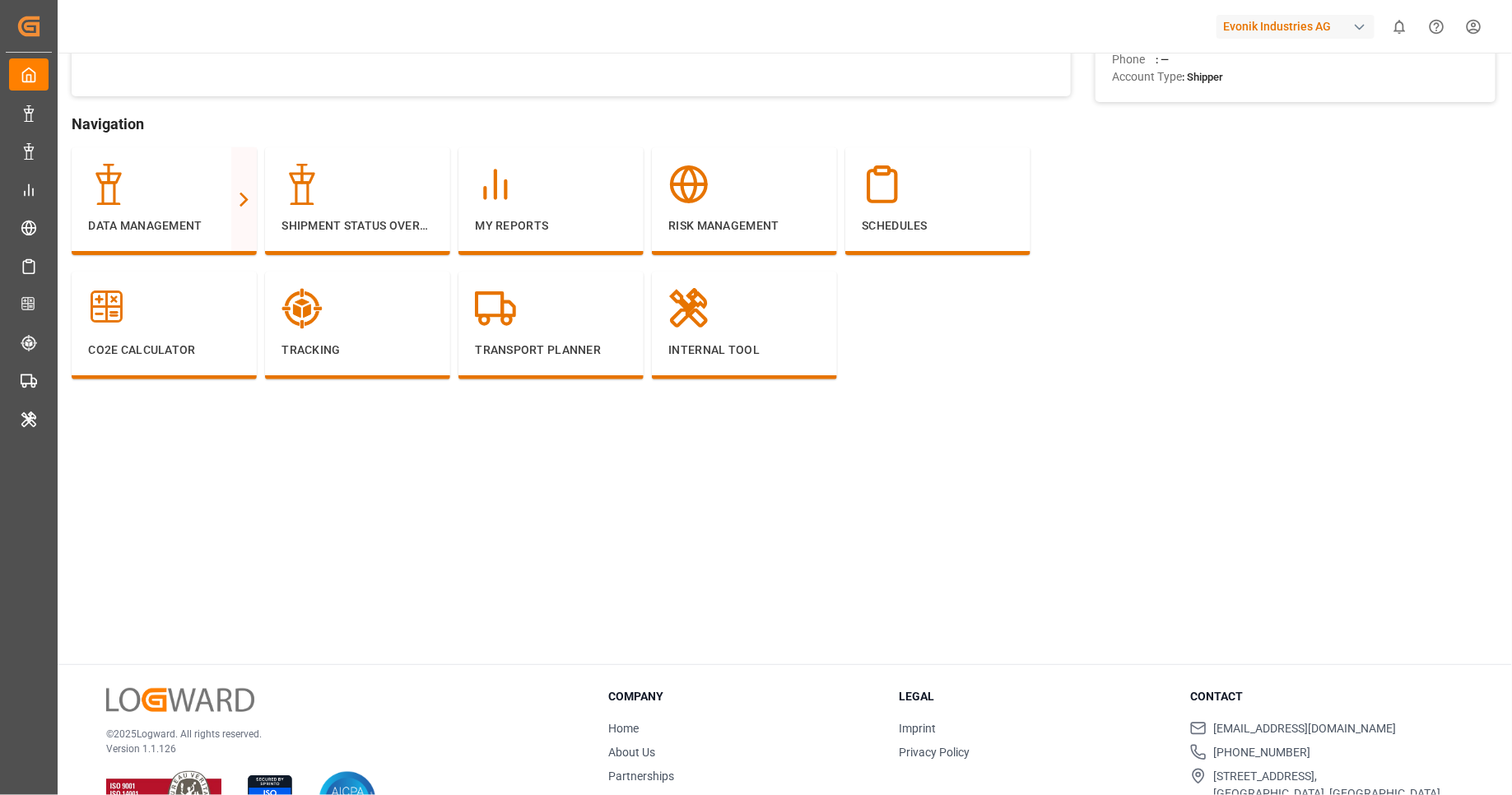
scroll to position [194, 0]
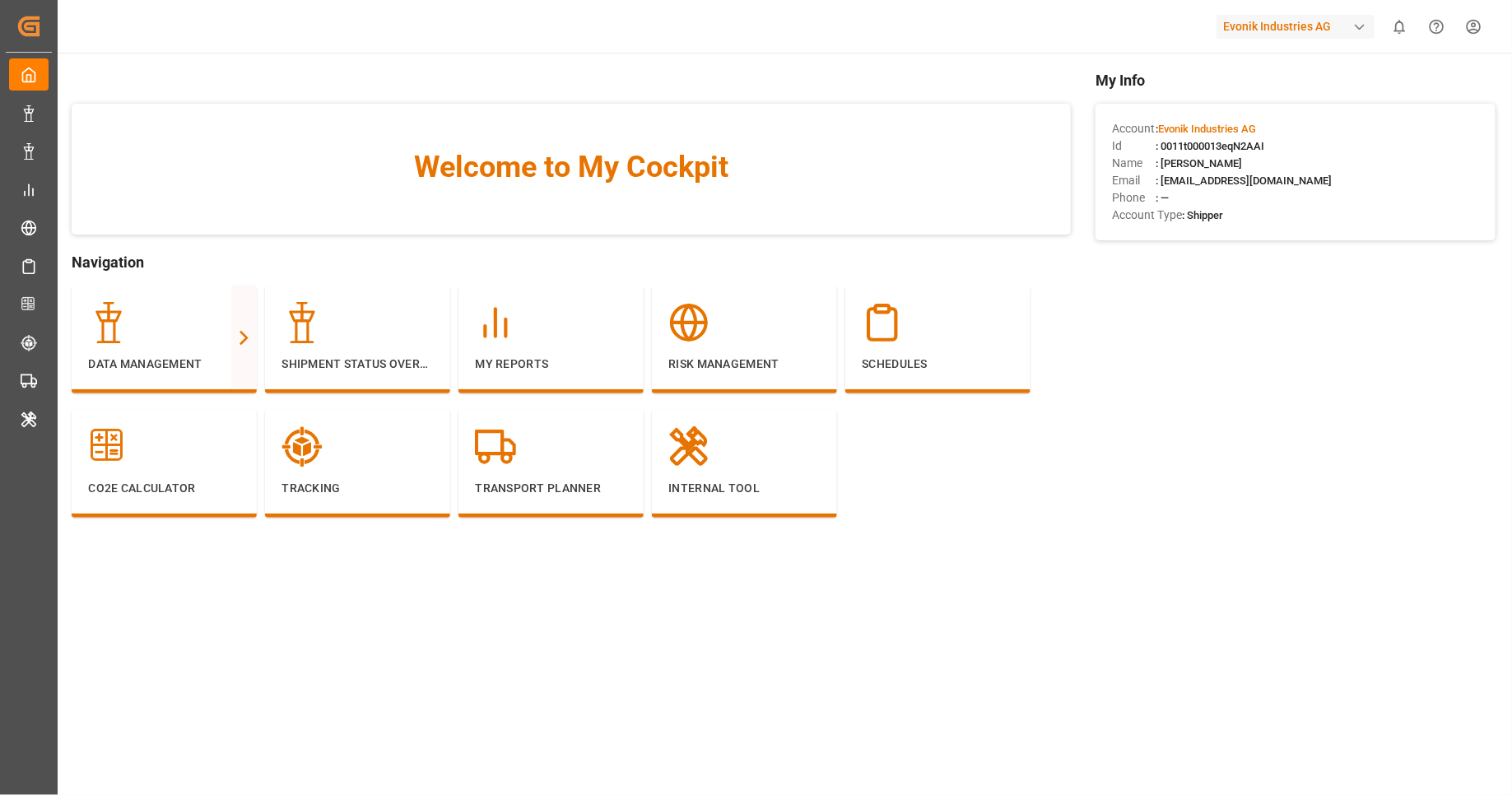
click at [1289, 32] on div "Evonik Industries AG" at bounding box center [1295, 26] width 158 height 24
type input "evonik us"
click at [1292, 104] on div "EU Evonik US EvonikUS-4XPF" at bounding box center [1299, 112] width 281 height 37
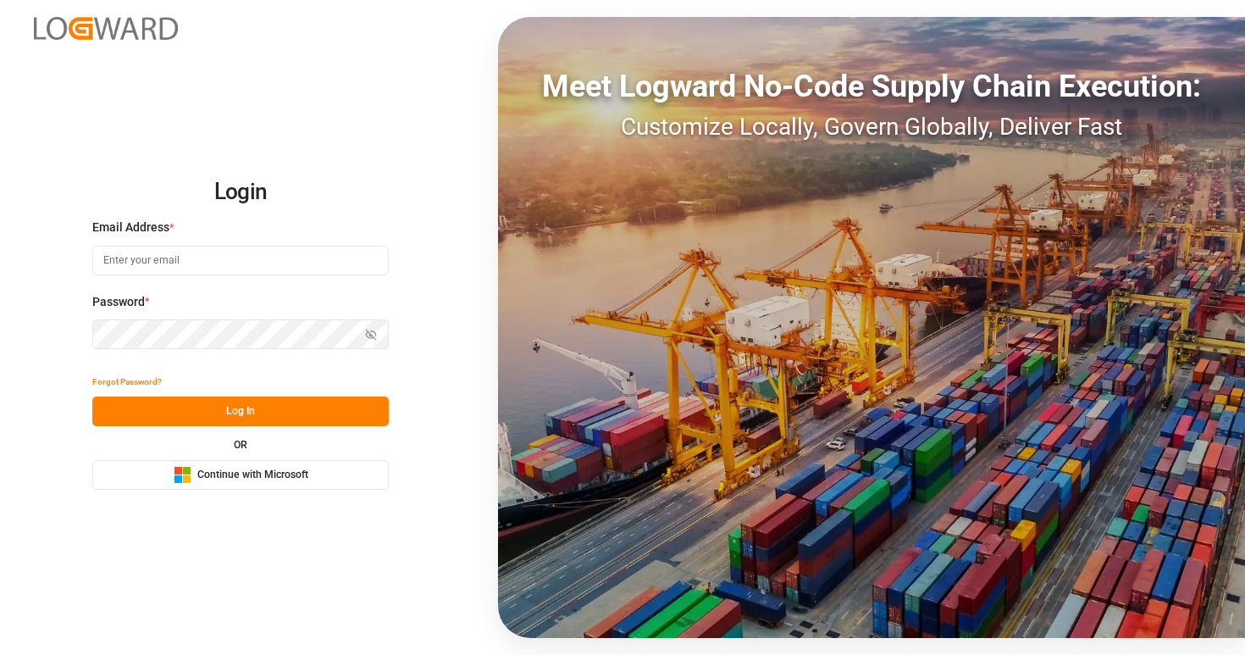
click at [283, 485] on button "Microsoft Logo Continue with Microsoft" at bounding box center [240, 475] width 297 height 30
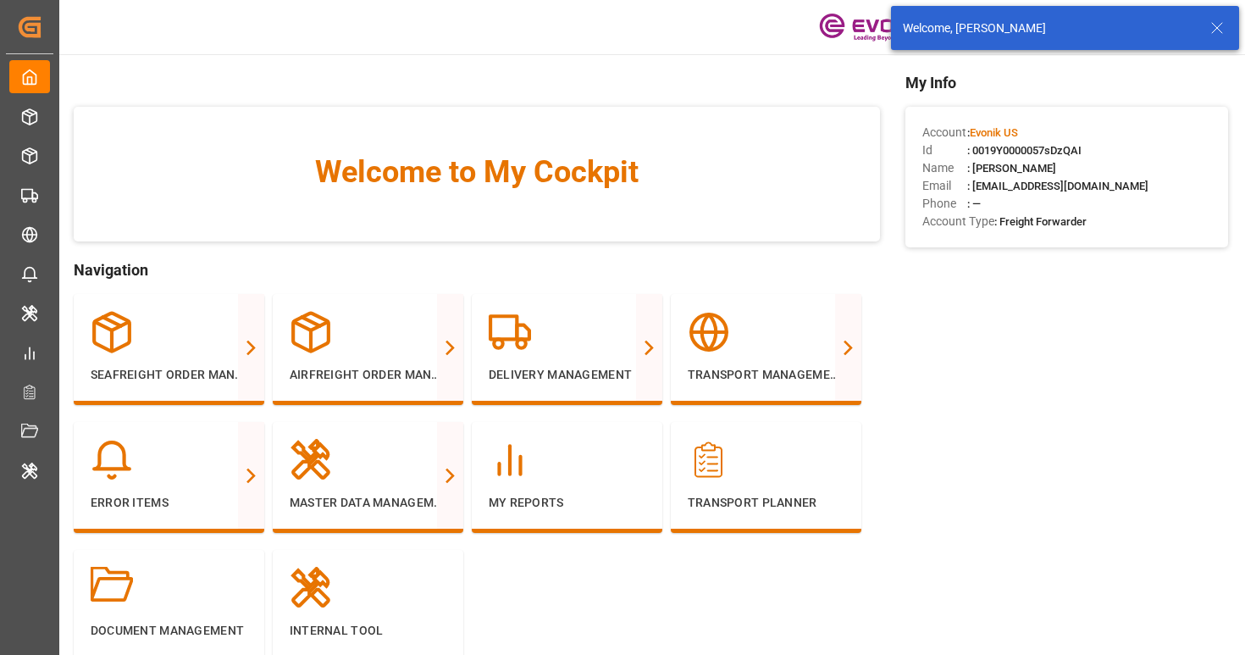
click at [1222, 36] on icon at bounding box center [1217, 28] width 20 height 20
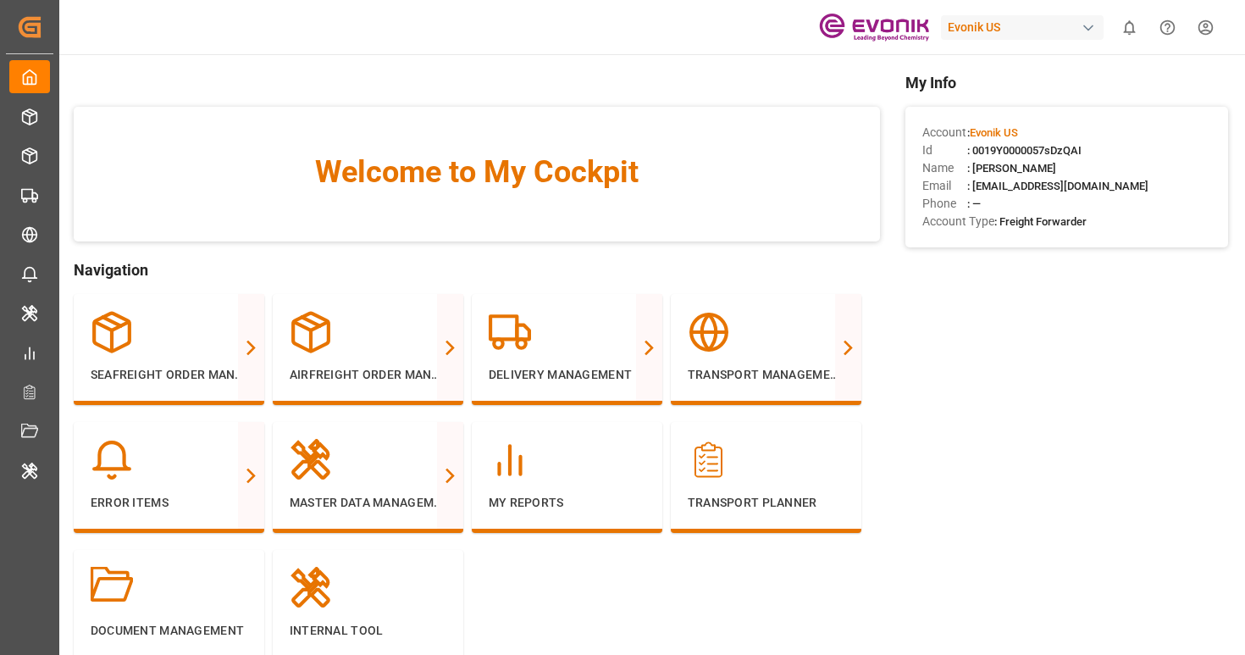
click at [1073, 35] on div "Evonik US" at bounding box center [1022, 27] width 163 height 25
type input "evonik in"
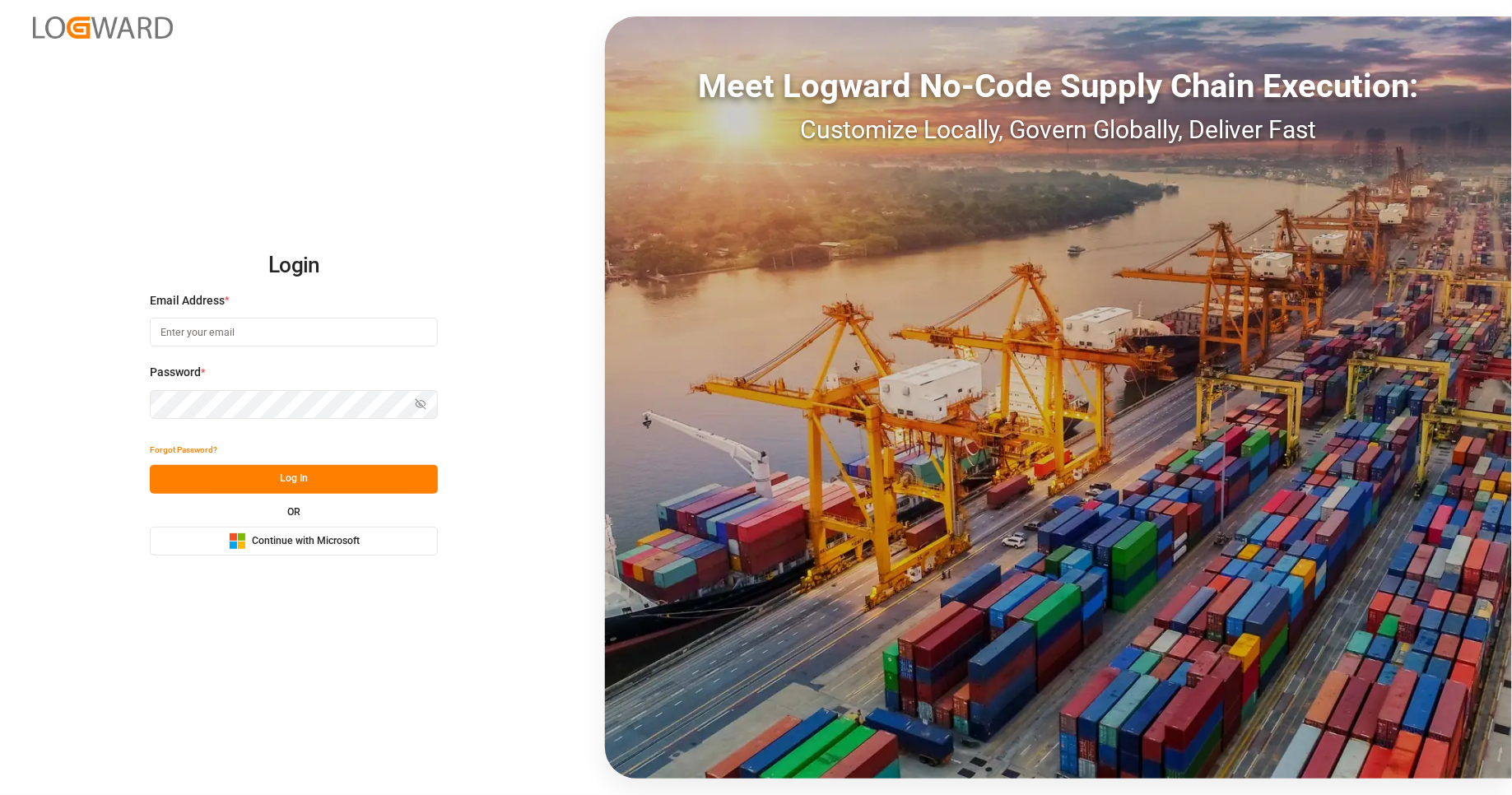
click at [348, 550] on button "Microsoft Logo Continue with Microsoft" at bounding box center [293, 541] width 289 height 29
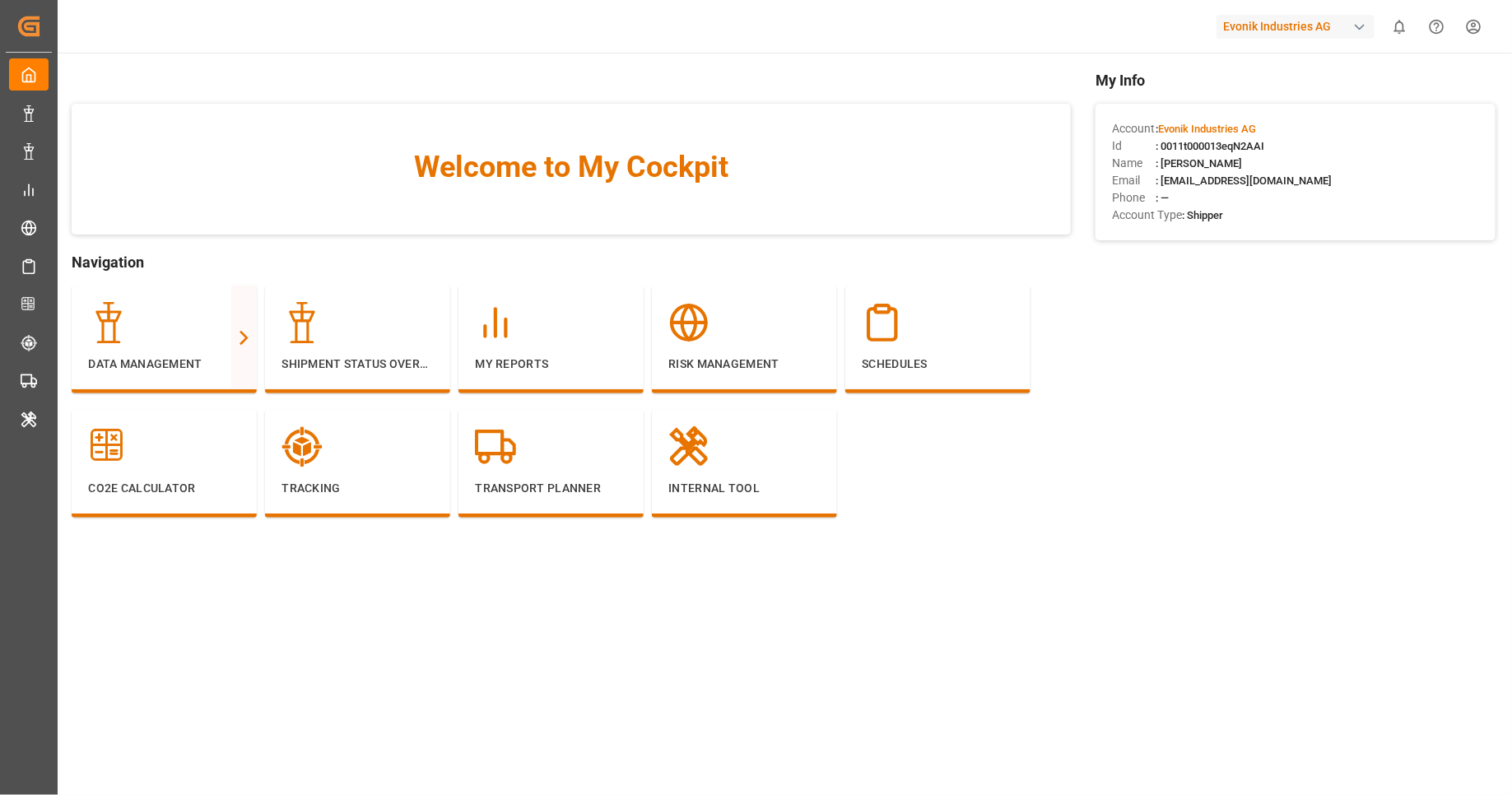
click at [1352, 26] on div "button" at bounding box center [1359, 26] width 17 height 17
type input "ji"
click at [1286, 114] on div "JI JIMS" at bounding box center [1299, 110] width 281 height 34
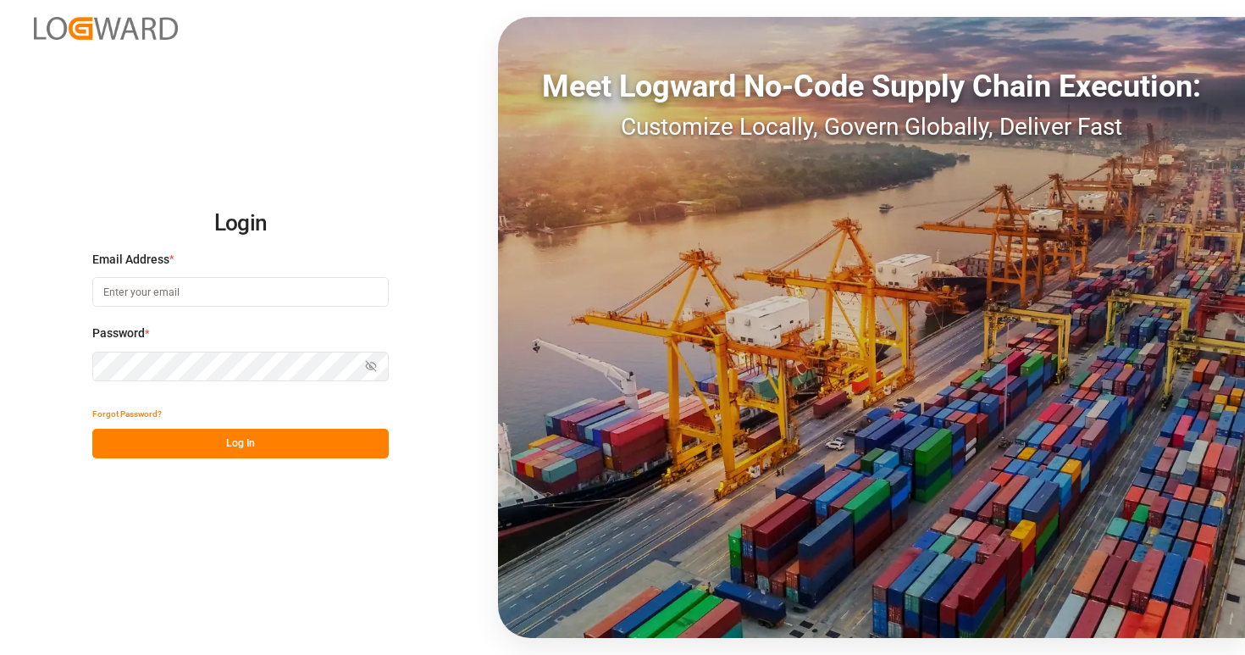
click at [232, 304] on input at bounding box center [240, 292] width 297 height 30
type input "deepak.mishra@logward.com"
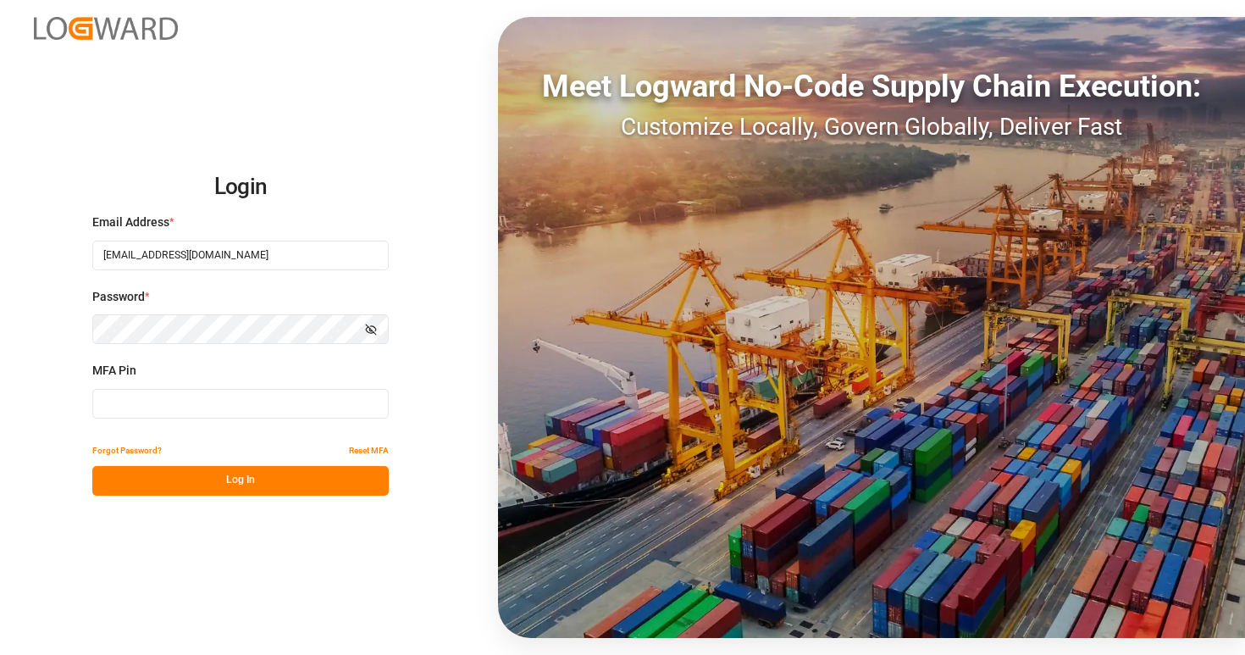
type input "420255"
click at [193, 397] on input "420255" at bounding box center [240, 404] width 297 height 30
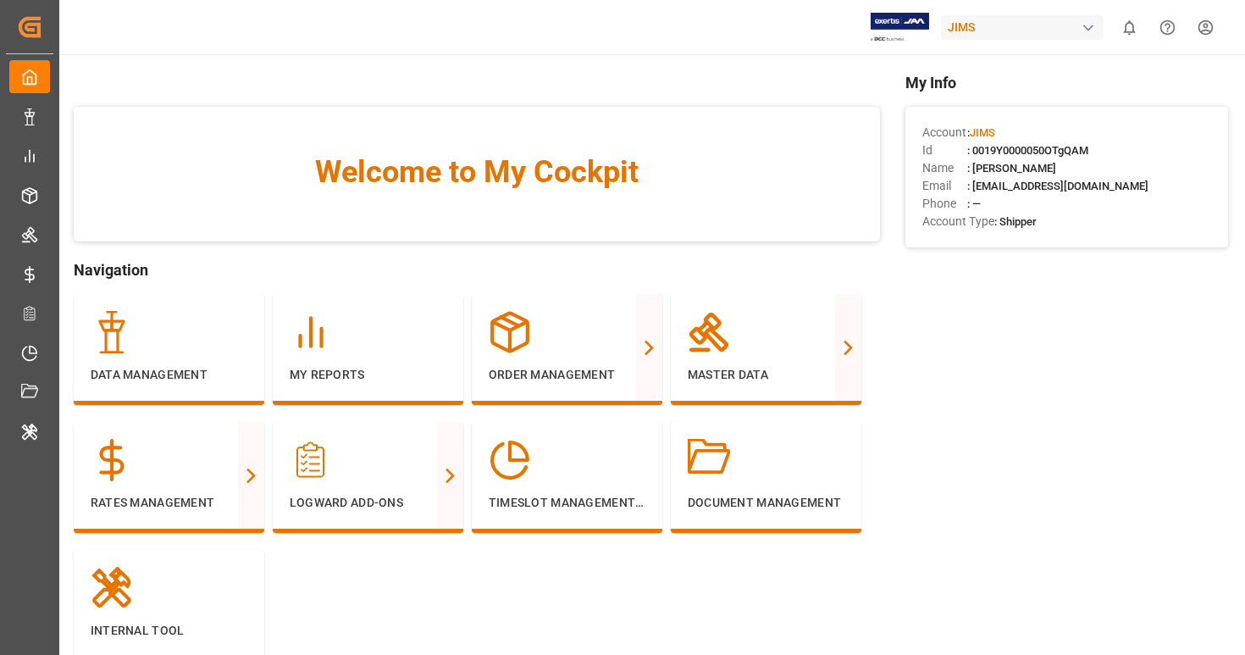
click at [1045, 26] on div "JIMS" at bounding box center [1022, 27] width 163 height 25
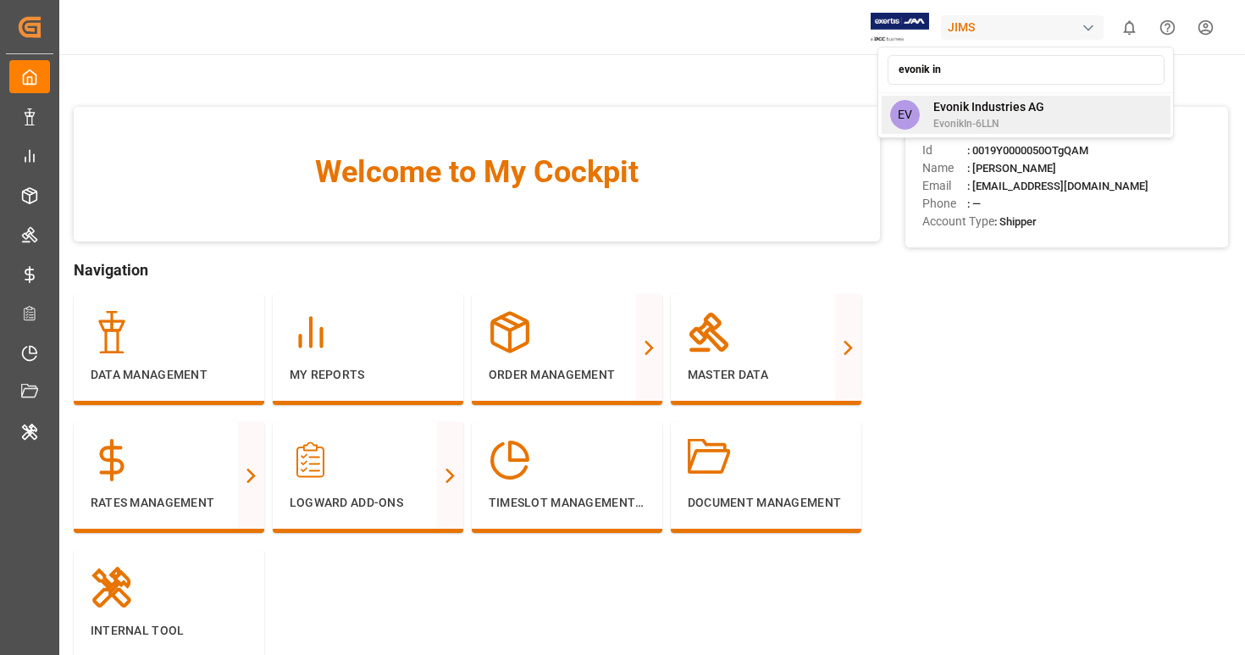
type input "evonik in"
click at [1023, 122] on span "EvonikIn-6LLN" at bounding box center [989, 123] width 111 height 15
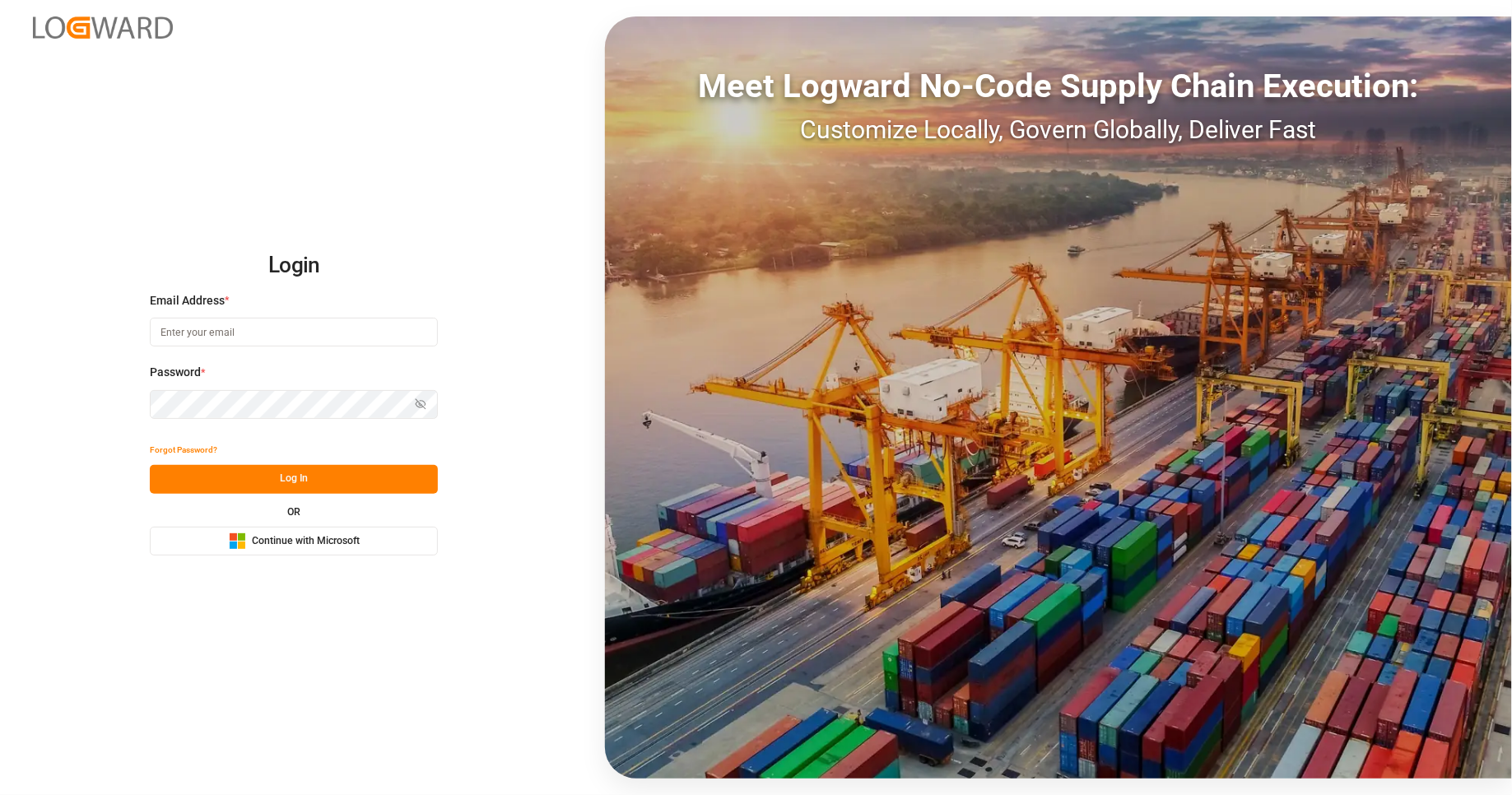
click at [351, 545] on span "Continue with Microsoft" at bounding box center [305, 541] width 108 height 15
click at [382, 539] on button "Microsoft Logo Continue with Microsoft" at bounding box center [293, 541] width 289 height 29
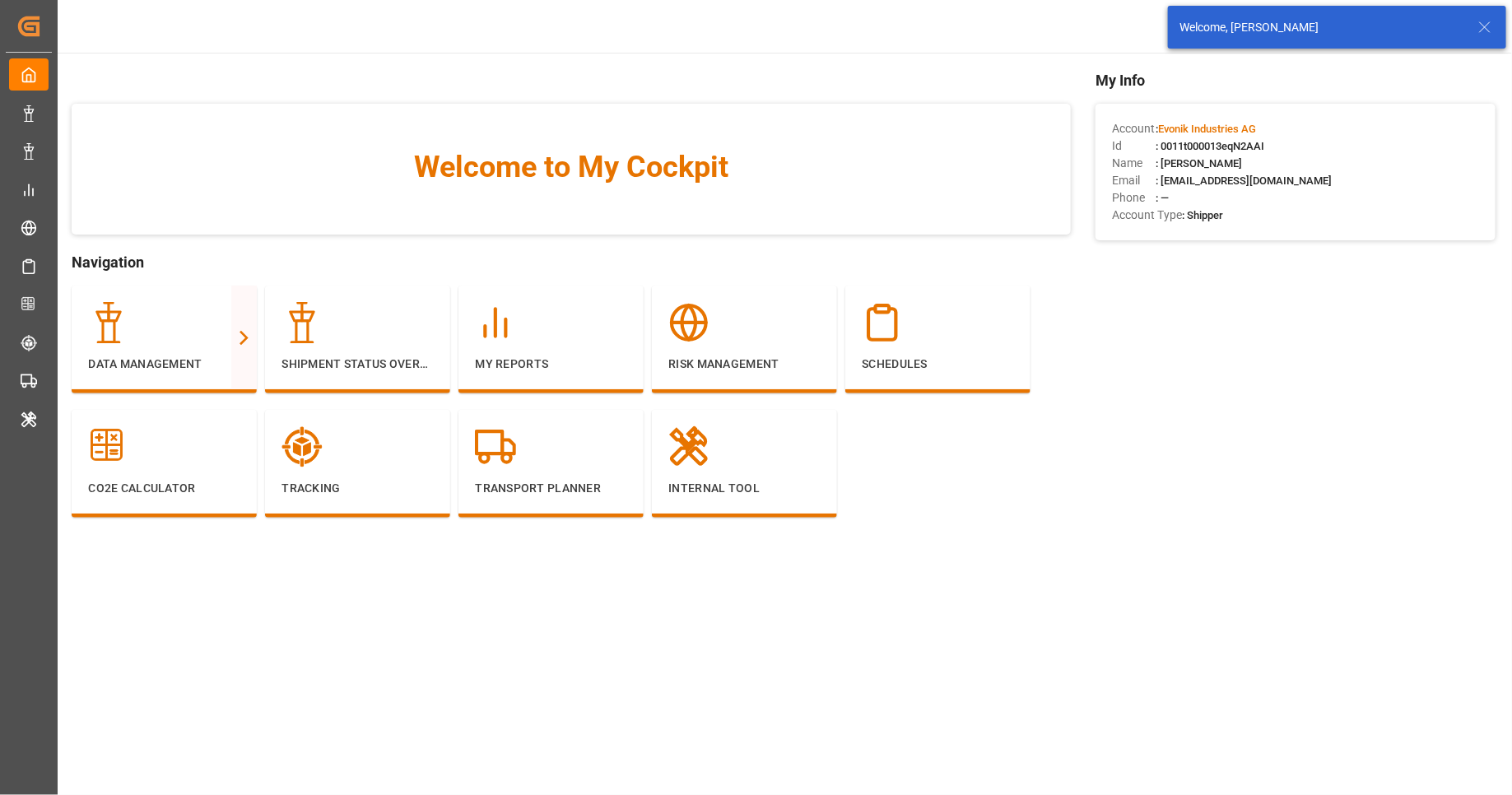
click at [1486, 30] on icon at bounding box center [1485, 27] width 19 height 19
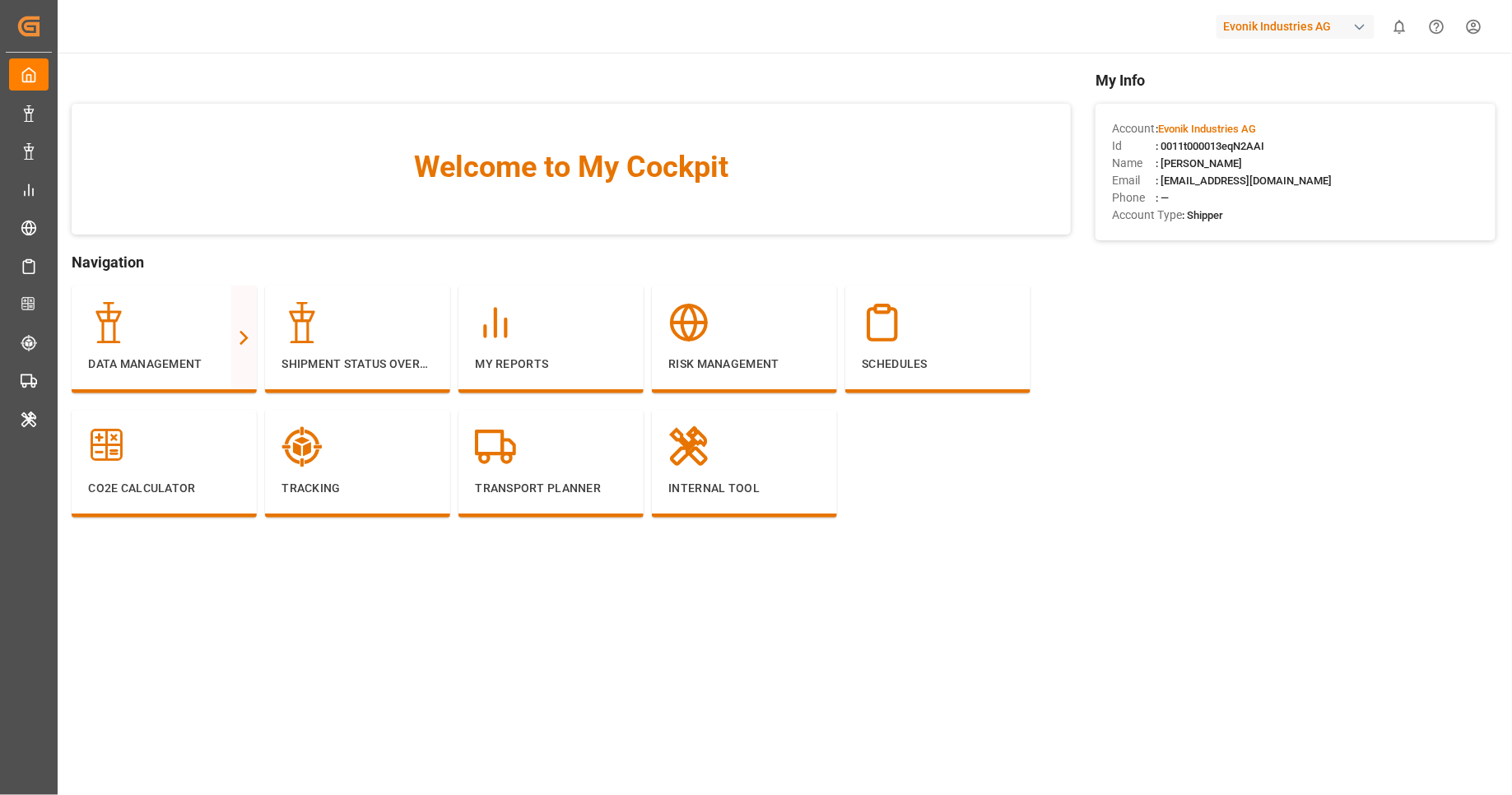
click at [1329, 22] on div "Evonik Industries AG" at bounding box center [1295, 26] width 158 height 24
type input "[PERSON_NAME]"
click at [1297, 94] on div "JI JIMS" at bounding box center [1299, 110] width 281 height 34
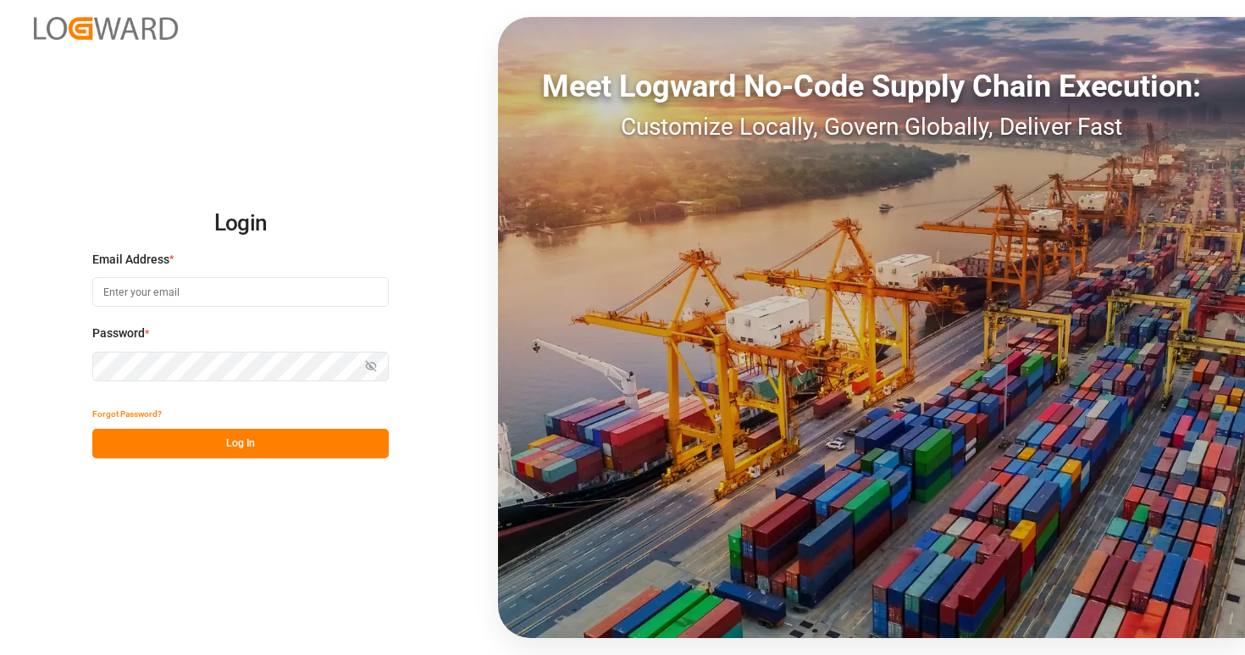
click at [294, 294] on input at bounding box center [240, 292] width 297 height 30
type input "[EMAIL_ADDRESS][DOMAIN_NAME]"
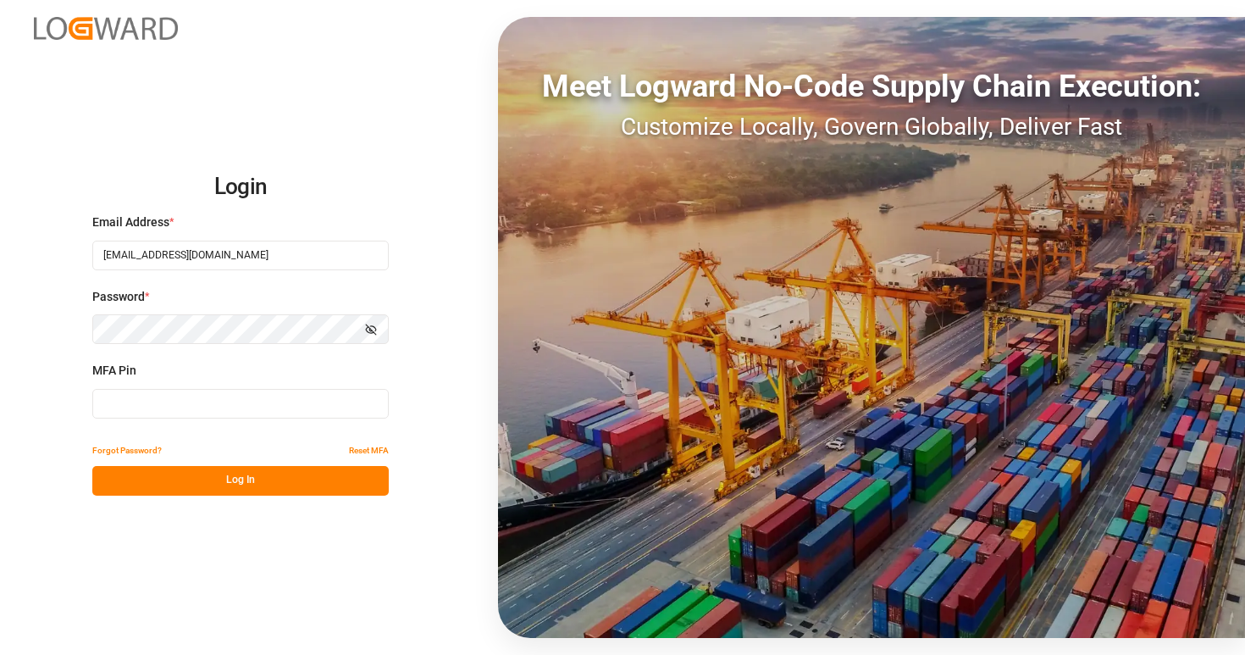
type input "046041"
click at [241, 392] on input "046041" at bounding box center [240, 404] width 297 height 30
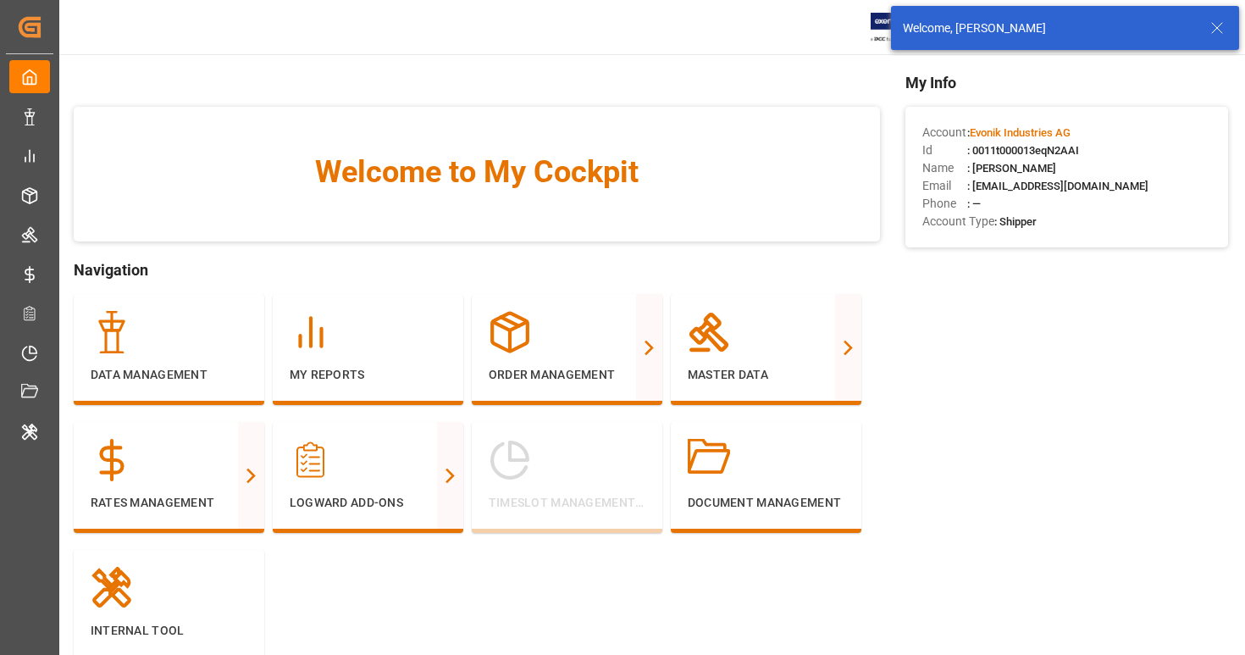
click at [1212, 29] on icon at bounding box center [1217, 28] width 20 height 20
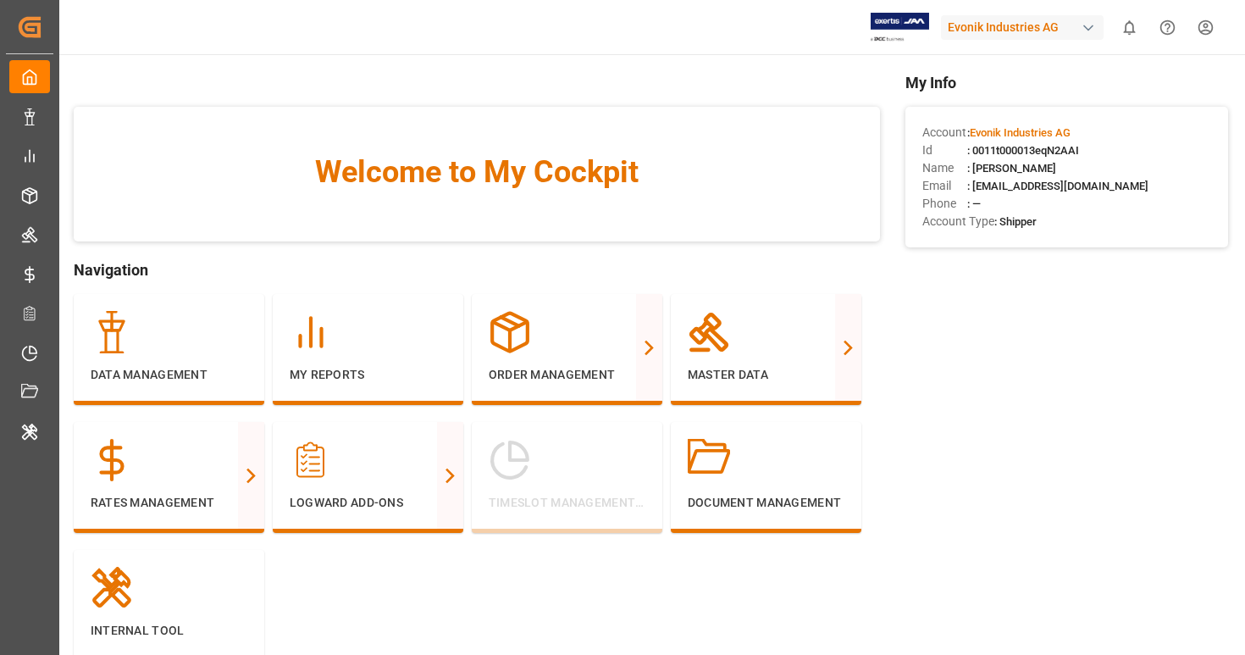
click at [1061, 29] on div "Evonik Industries AG" at bounding box center [1022, 27] width 163 height 25
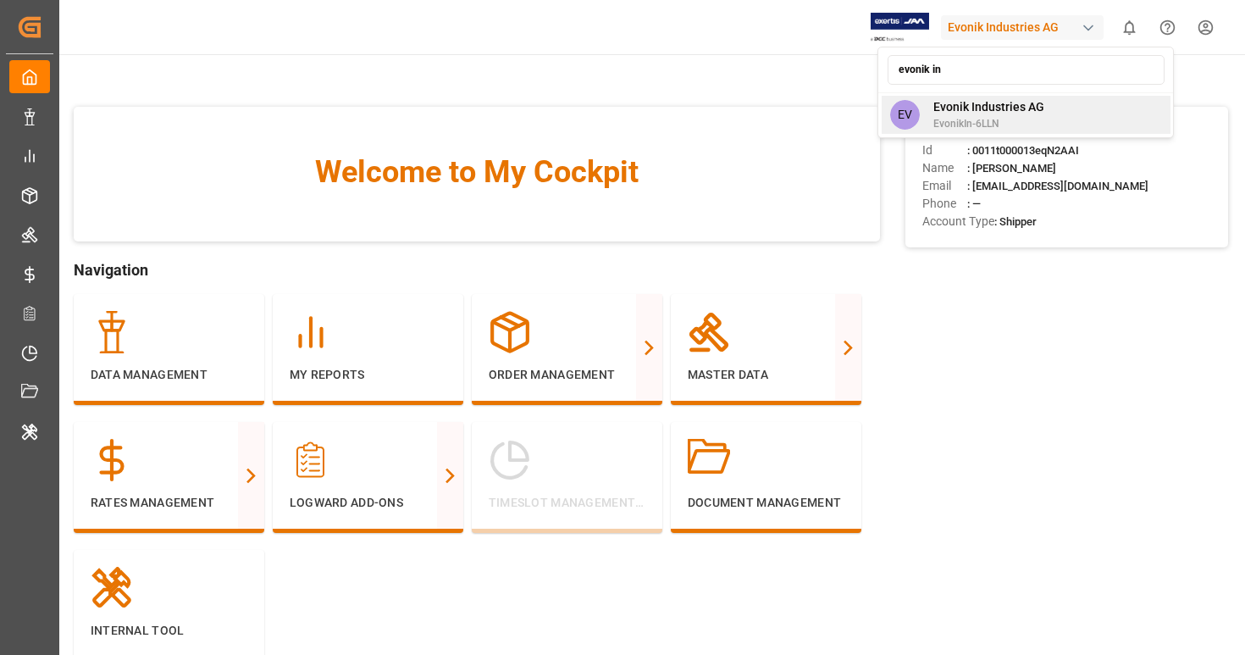
type input "evonik in"
click at [1061, 106] on div "EV Evonik Industries AG EvonikIn-6LLN" at bounding box center [1026, 115] width 289 height 38
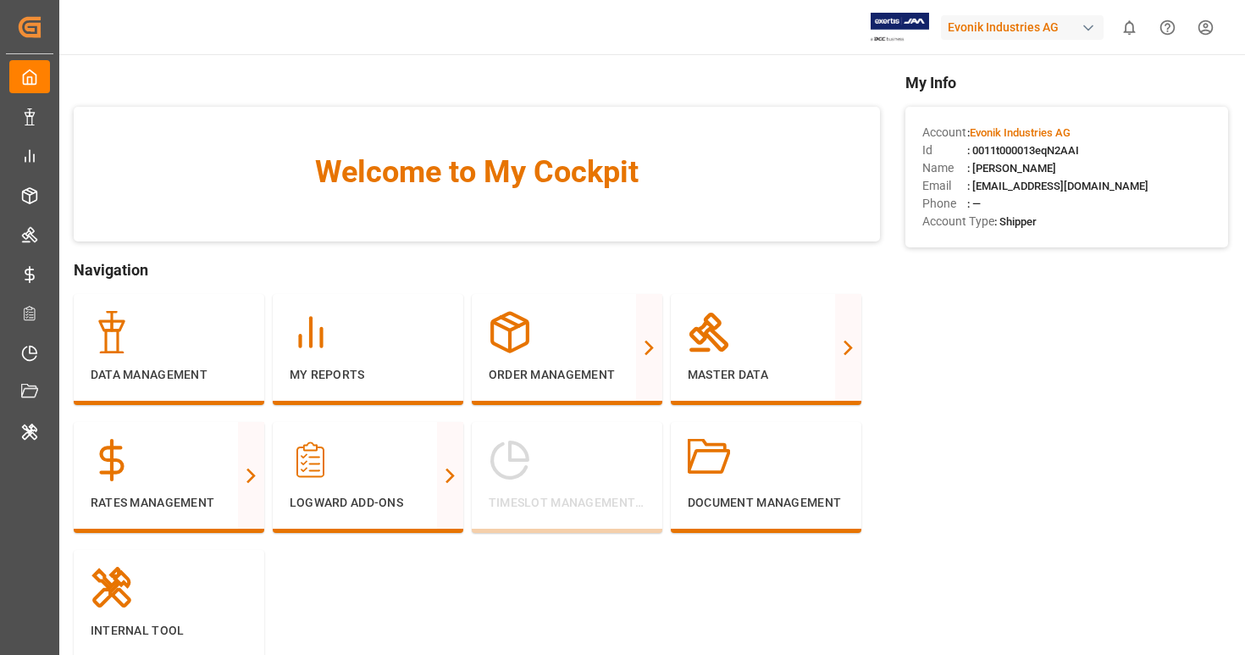
click at [1060, 64] on div "Welcome to My Cockpit Navigation Data Management My Reports Order Management Pu…" at bounding box center [651, 492] width 1189 height 876
click at [797, 108] on div "Welcome to My Cockpit" at bounding box center [477, 174] width 807 height 135
click at [1003, 25] on div "Evonik Industries AG" at bounding box center [1022, 27] width 163 height 25
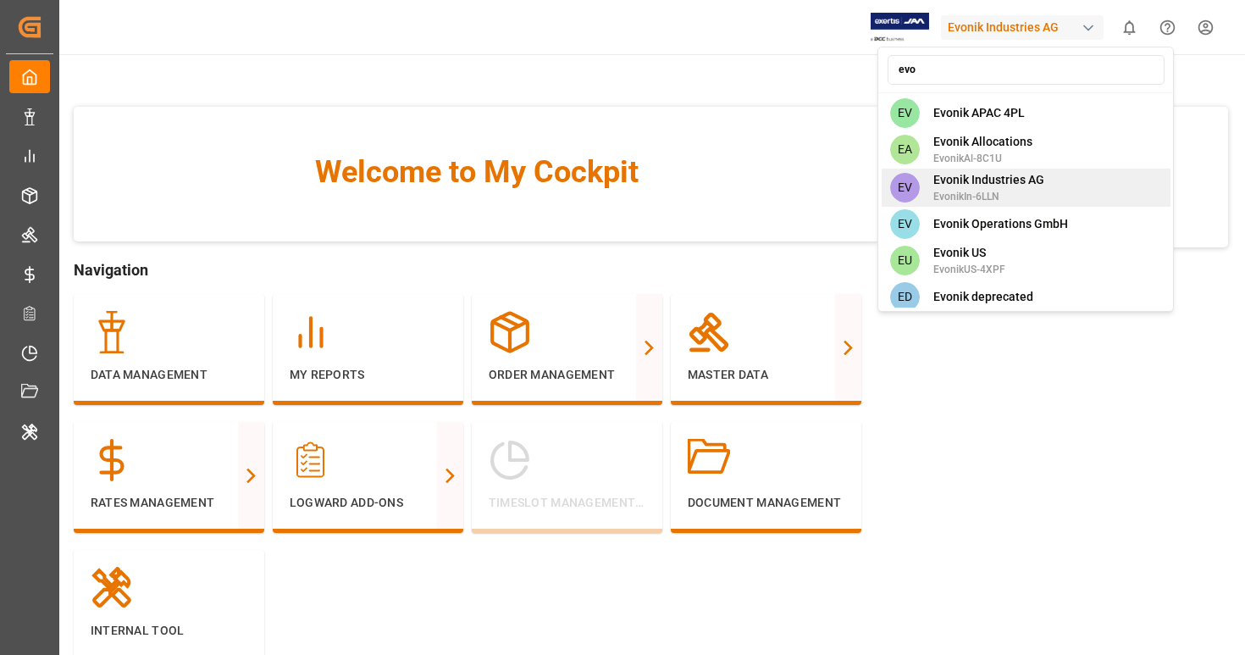
type input "evo"
click at [1028, 190] on span "EvonikIn-6LLN" at bounding box center [989, 196] width 111 height 15
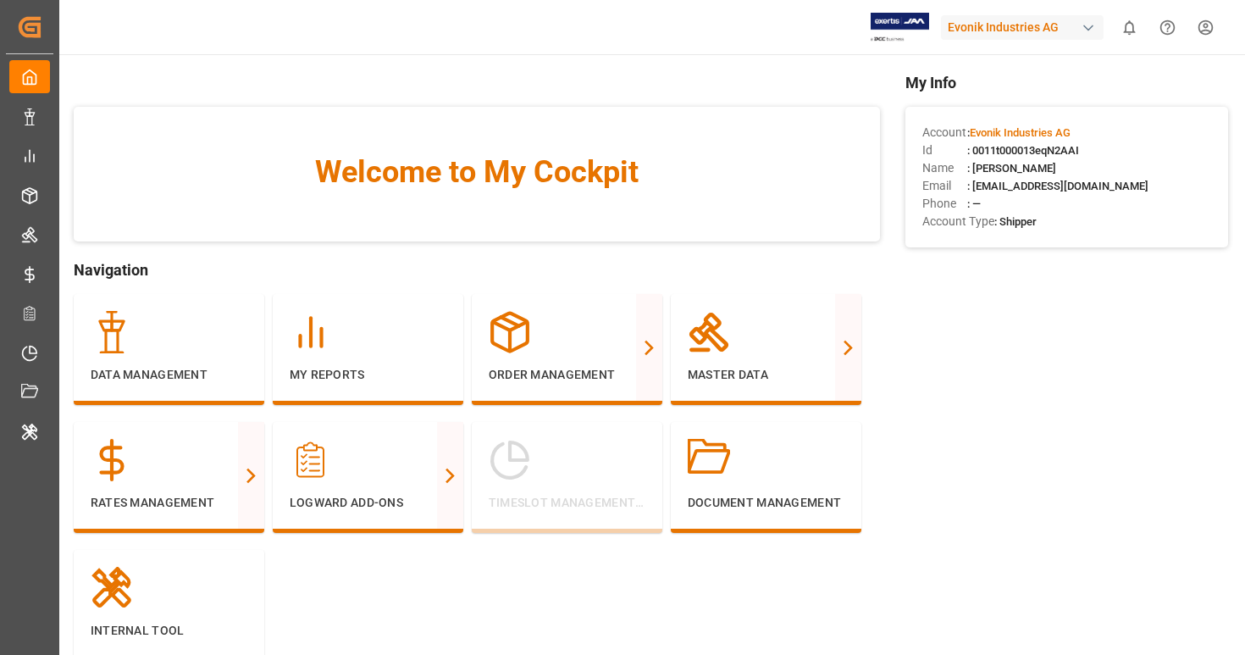
click at [1000, 36] on div "Evonik Industries AG" at bounding box center [1022, 27] width 163 height 25
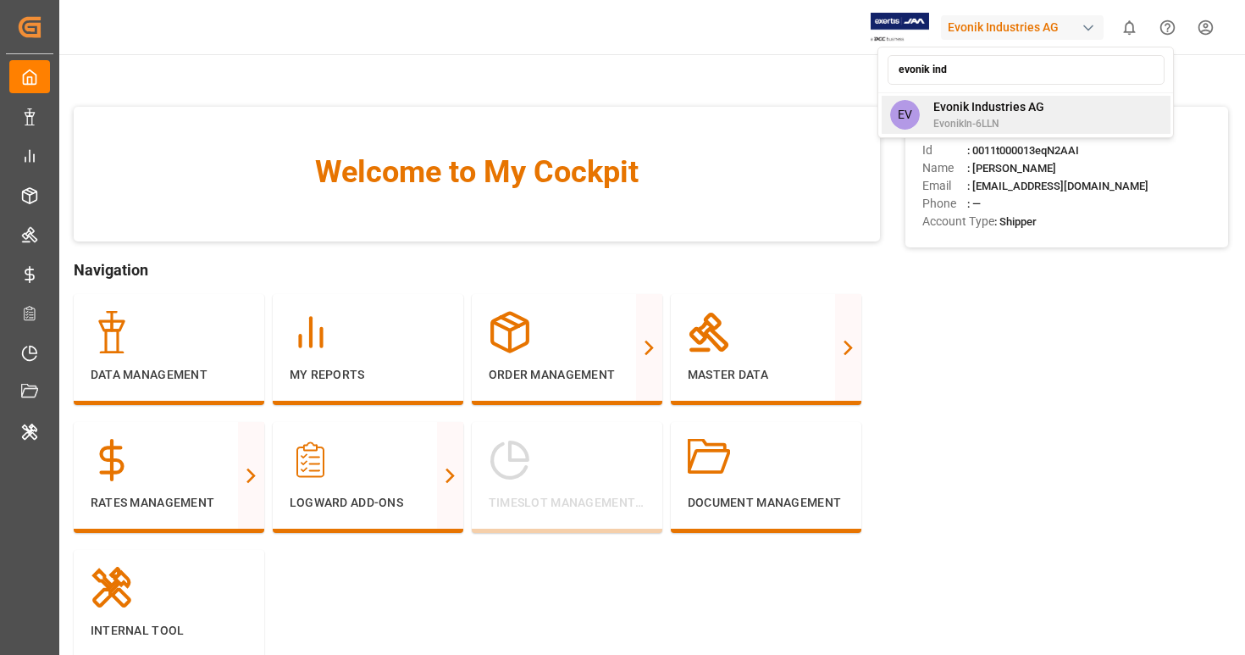
type input "evonik ind"
click at [956, 112] on span "Evonik Industries AG" at bounding box center [989, 107] width 111 height 18
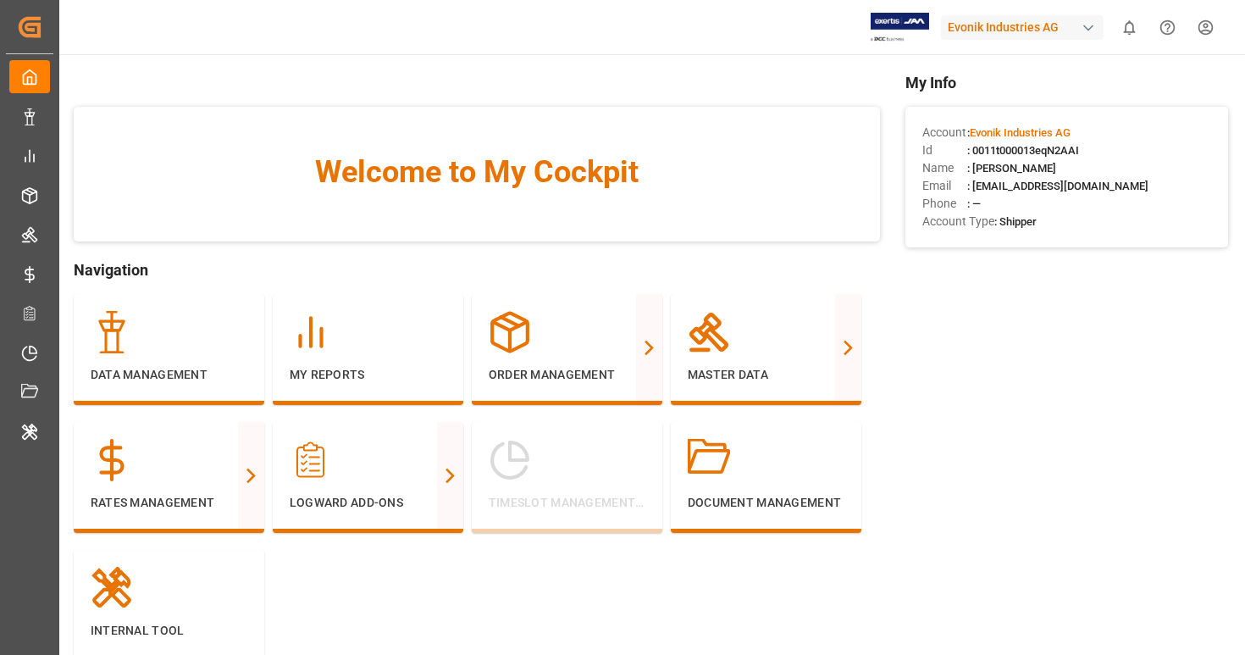
click at [992, 19] on div "Evonik Industries AG" at bounding box center [1022, 27] width 163 height 25
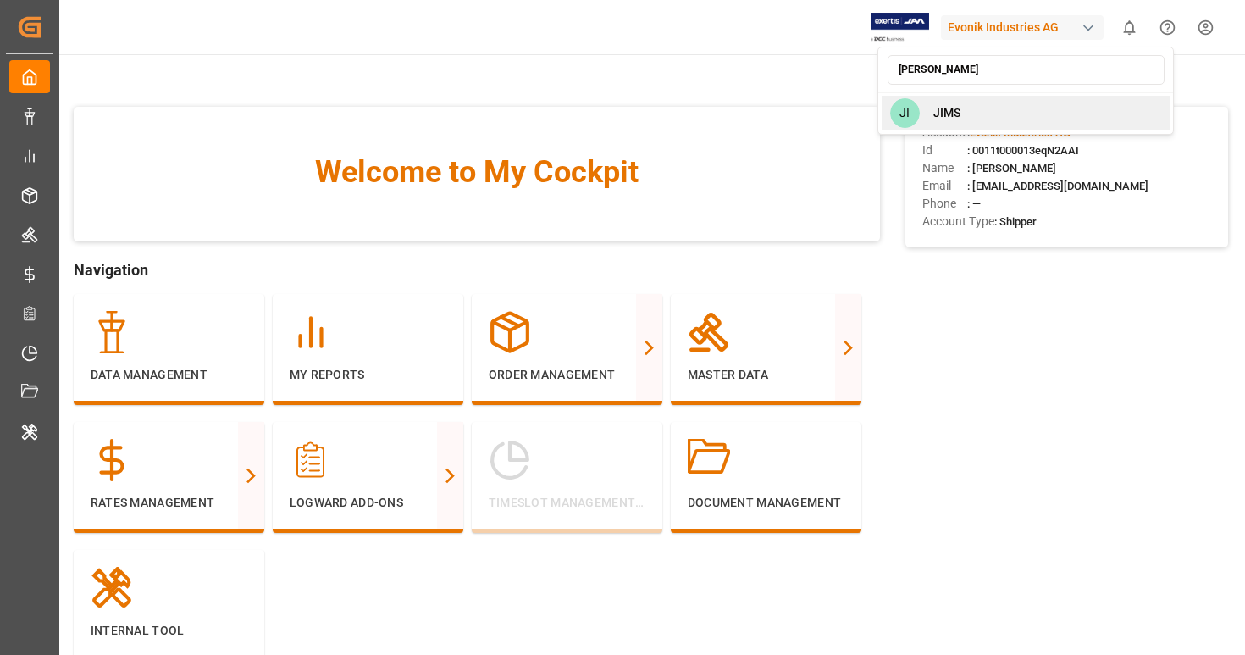
type input "jim"
click at [983, 115] on div "JI JIMS" at bounding box center [1026, 113] width 289 height 35
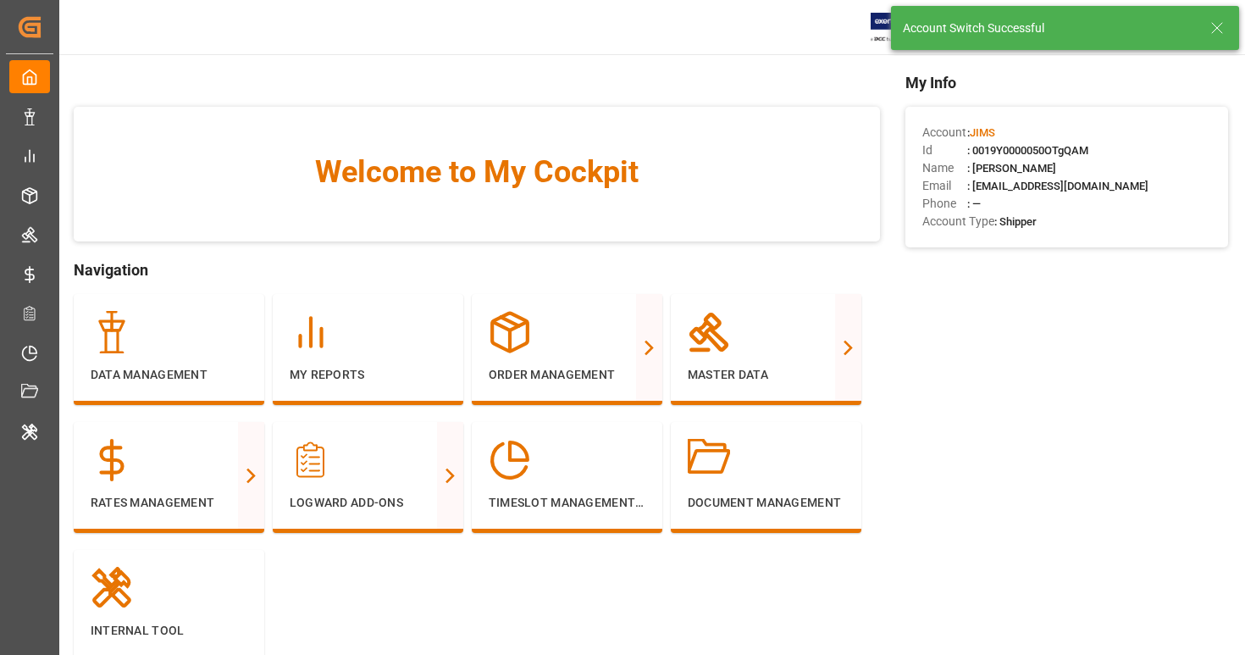
click at [1220, 26] on icon at bounding box center [1217, 28] width 20 height 20
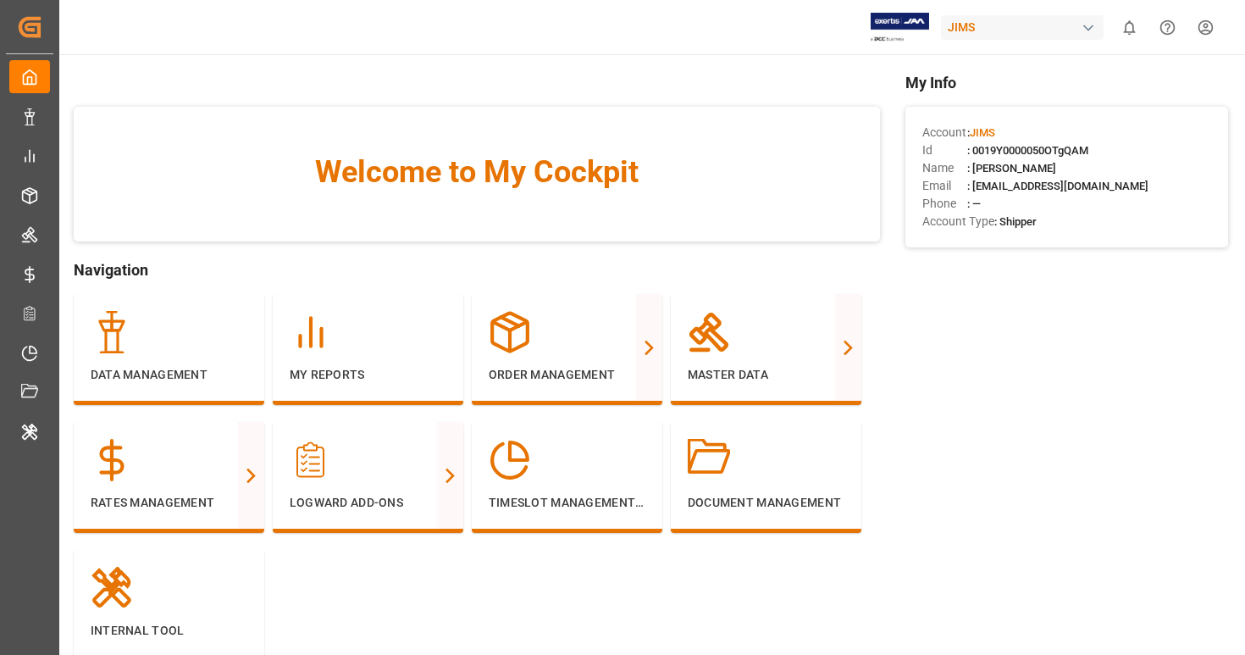
click at [1012, 25] on div "JIMS" at bounding box center [1022, 27] width 163 height 25
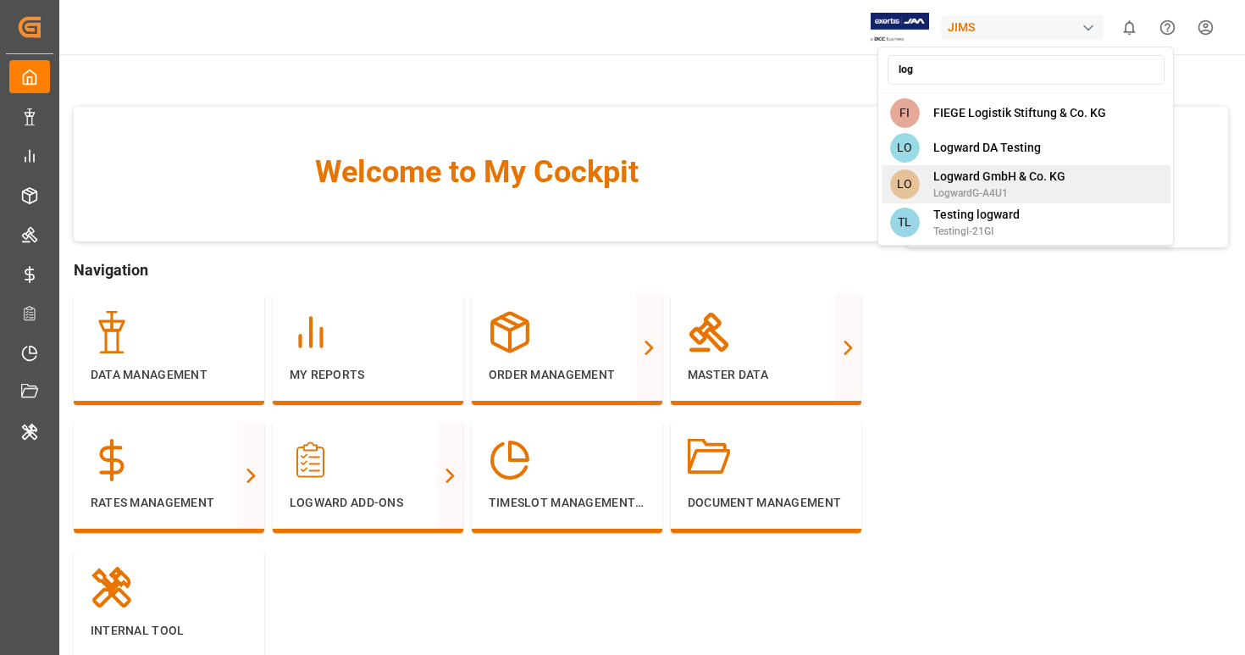
type input "log"
click at [983, 184] on span "Logward GmbH & Co. KG" at bounding box center [1000, 177] width 132 height 18
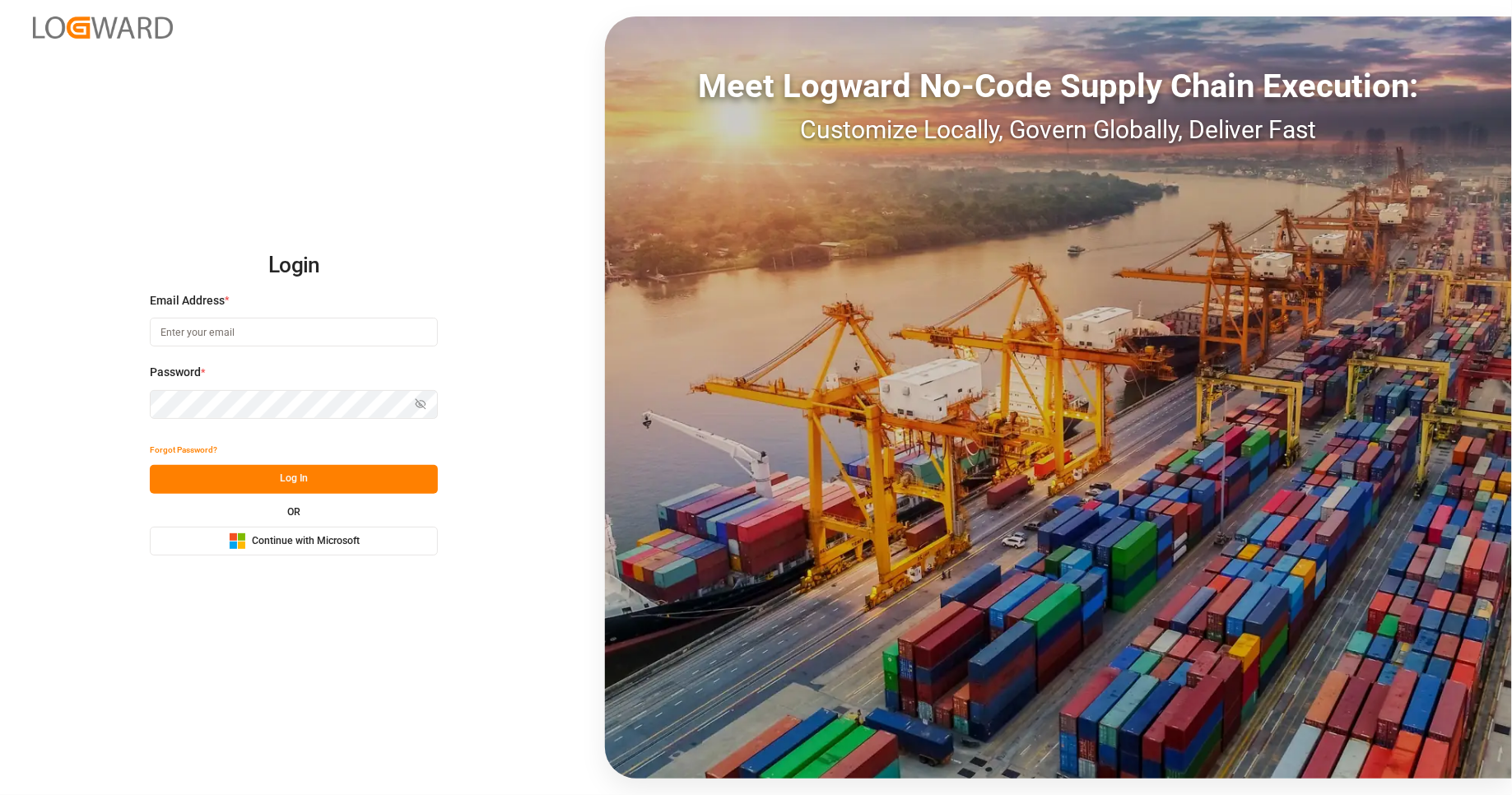
click at [374, 538] on button "Microsoft Logo Continue with Microsoft" at bounding box center [293, 541] width 289 height 29
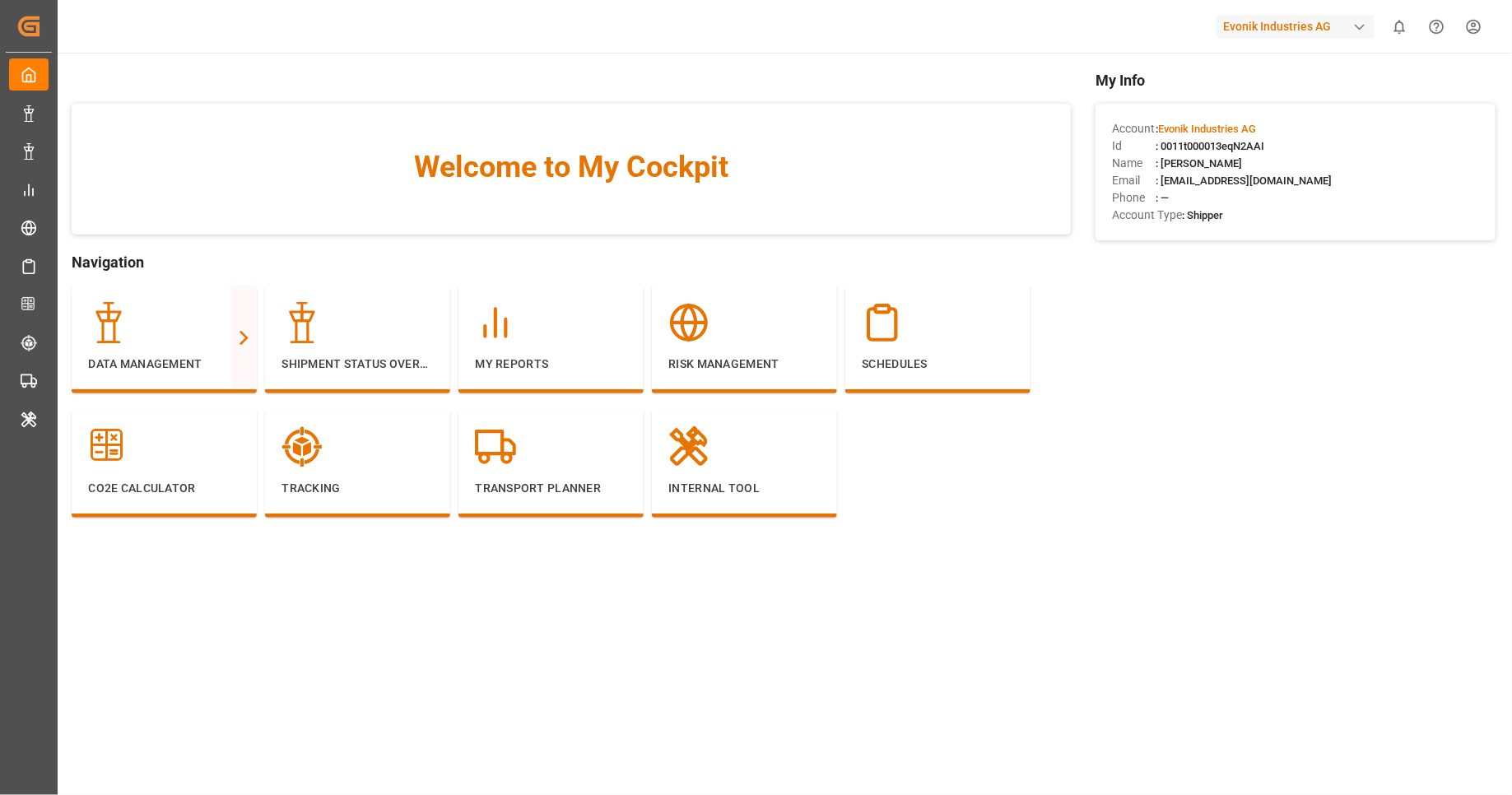
click at [1020, 553] on div "Welcome to My Cockpit Navigation Data Management Full View Slim View Shipment S…" at bounding box center [571, 318] width 999 height 499
